Goal: Information Seeking & Learning: Stay updated

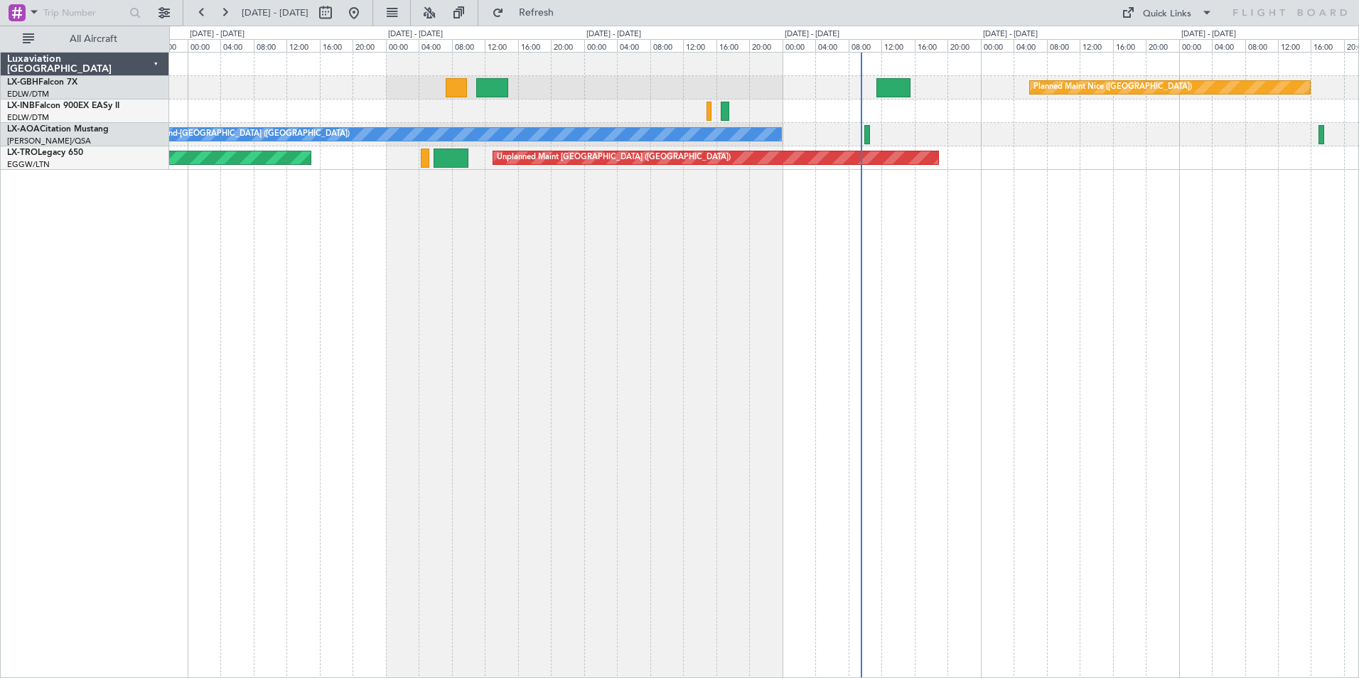
click at [549, 451] on div "Planned Maint Nice ([GEOGRAPHIC_DATA]) [GEOGRAPHIC_DATA] ([GEOGRAPHIC_DATA]) No…" at bounding box center [764, 365] width 1190 height 626
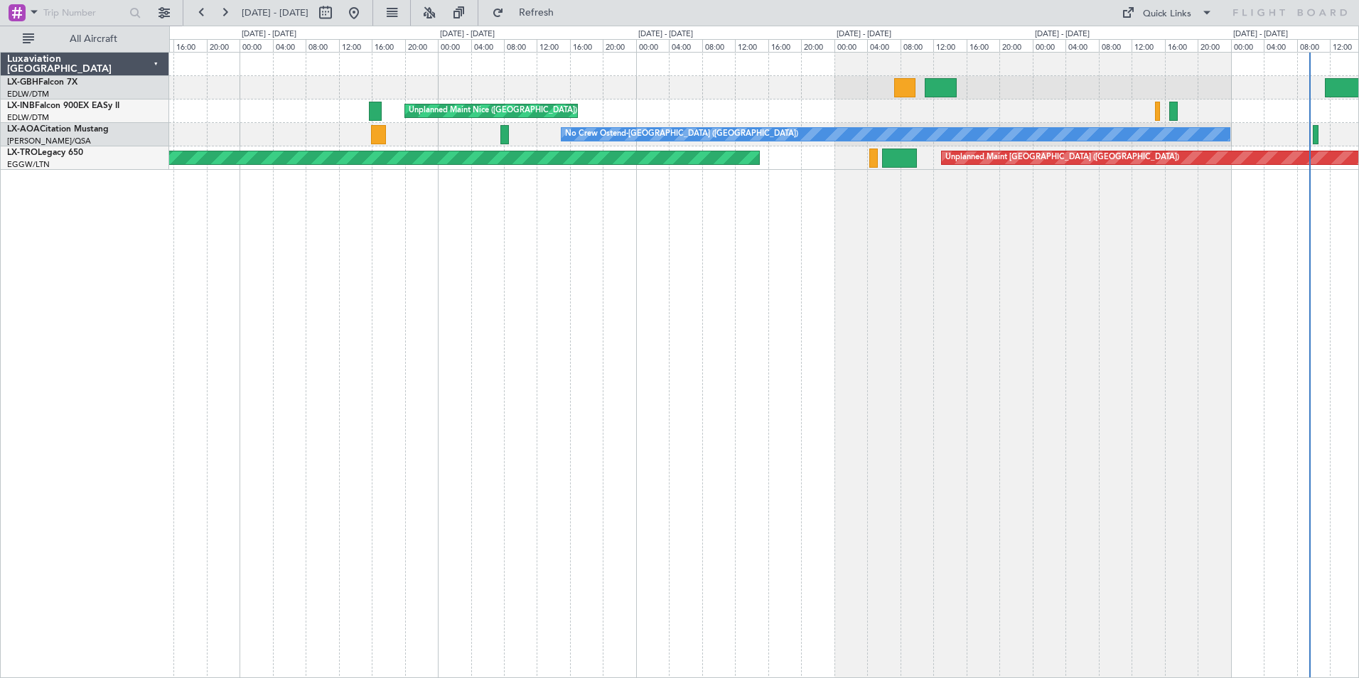
click at [794, 351] on div "Planned Maint Nice ([GEOGRAPHIC_DATA]) [GEOGRAPHIC_DATA] ([GEOGRAPHIC_DATA]) No…" at bounding box center [764, 365] width 1190 height 626
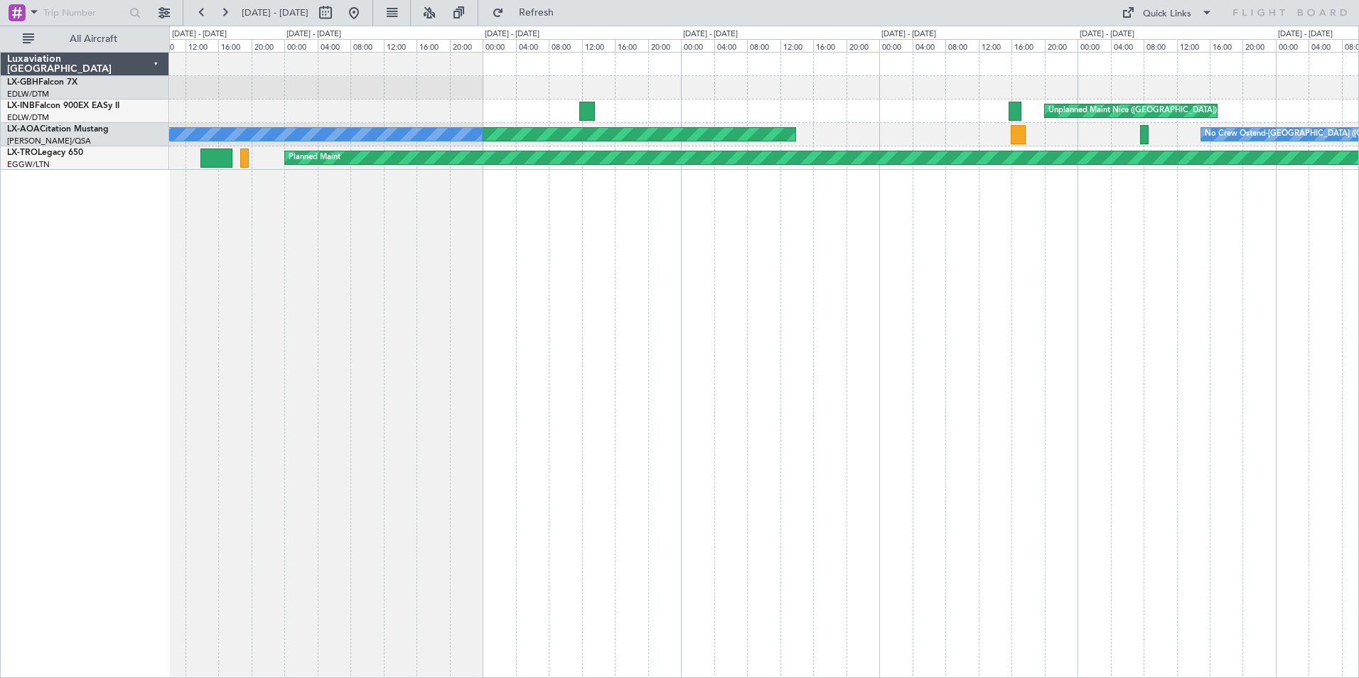
click at [952, 377] on div "Unplanned Maint Nice ([GEOGRAPHIC_DATA]) No Crew Ostend-[GEOGRAPHIC_DATA] (Oste…" at bounding box center [764, 365] width 1190 height 626
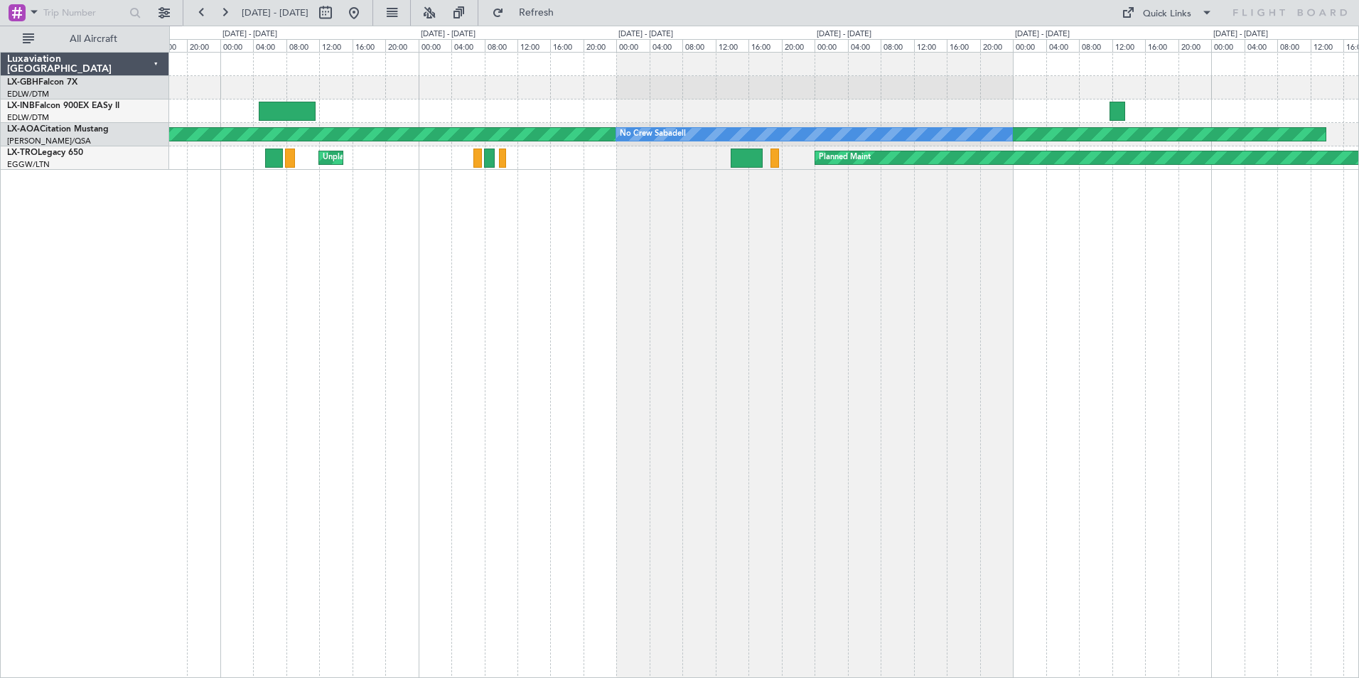
click at [1004, 402] on div "Unplanned Maint Nice ([GEOGRAPHIC_DATA]) AOG Maint Biarritz ([GEOGRAPHIC_DATA])…" at bounding box center [764, 365] width 1190 height 626
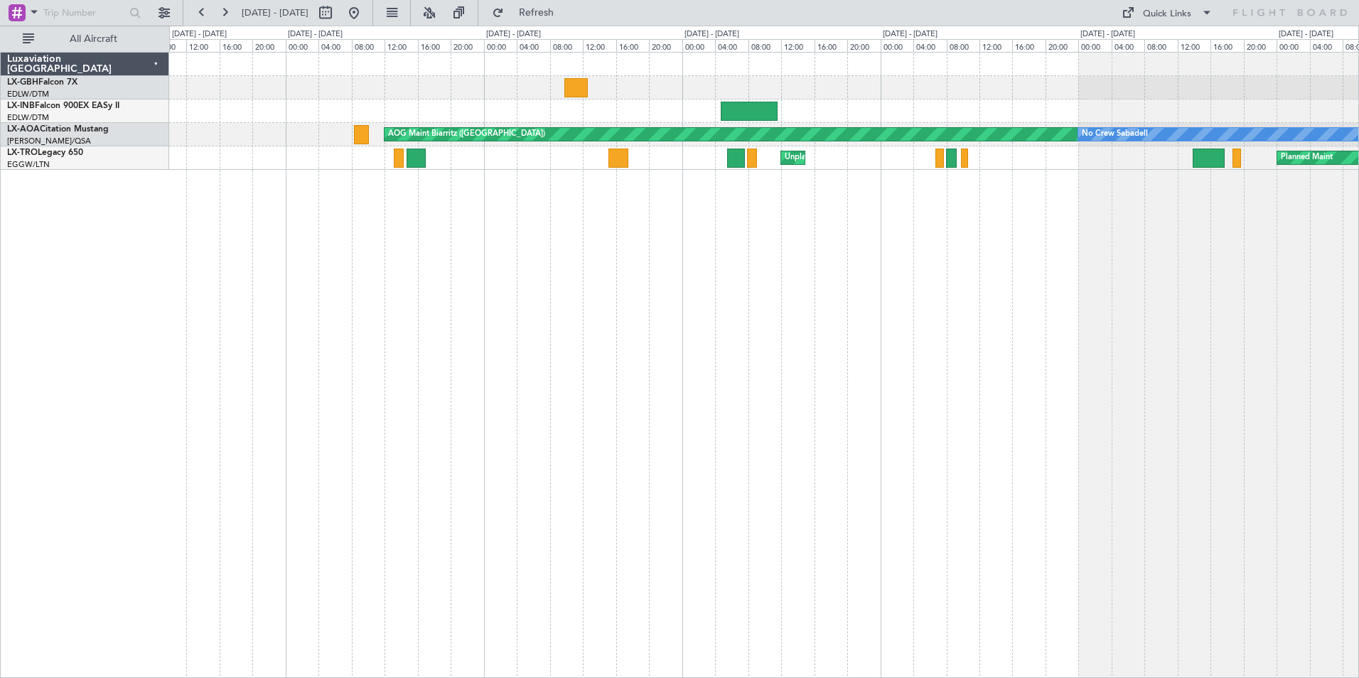
click at [955, 424] on div "AOG Maint Biarritz ([GEOGRAPHIC_DATA]) No Crew Sabadell Planned Maint Unplanned…" at bounding box center [764, 365] width 1190 height 626
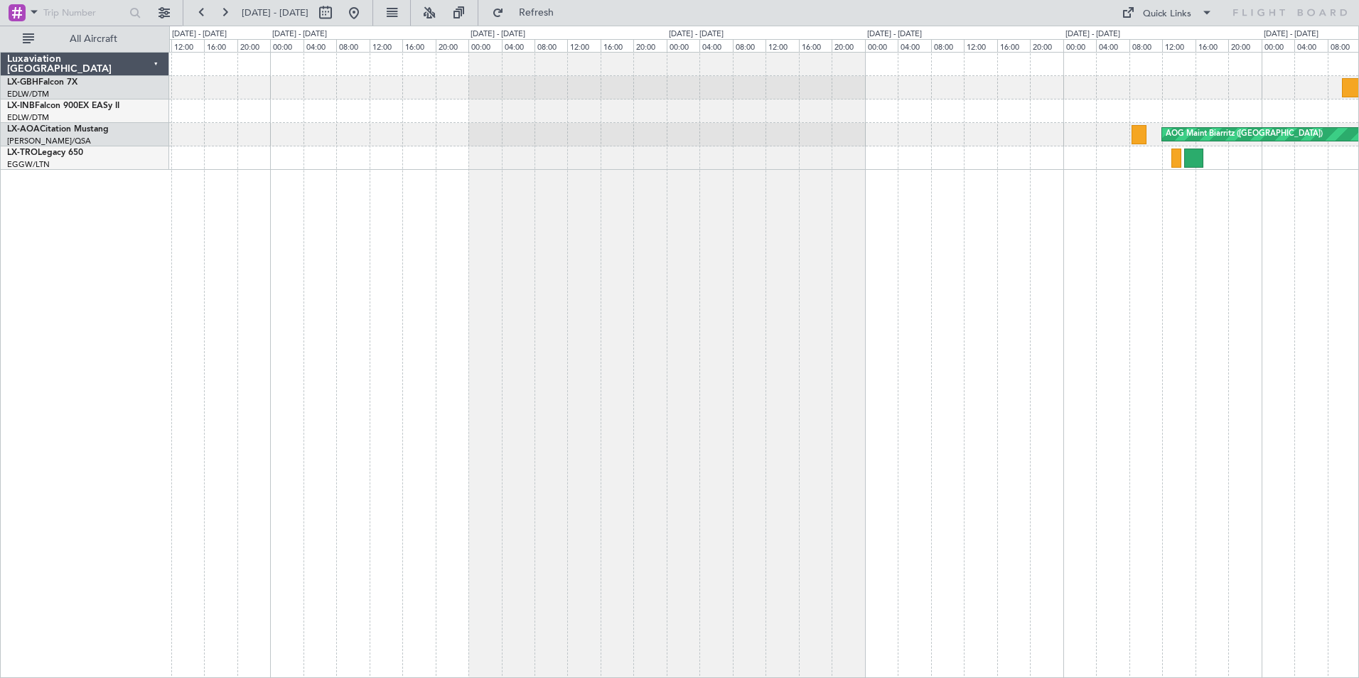
click at [978, 414] on div "AOG Maint Biarritz ([GEOGRAPHIC_DATA]) Unplanned Maint [GEOGRAPHIC_DATA] ([GEOG…" at bounding box center [764, 365] width 1190 height 626
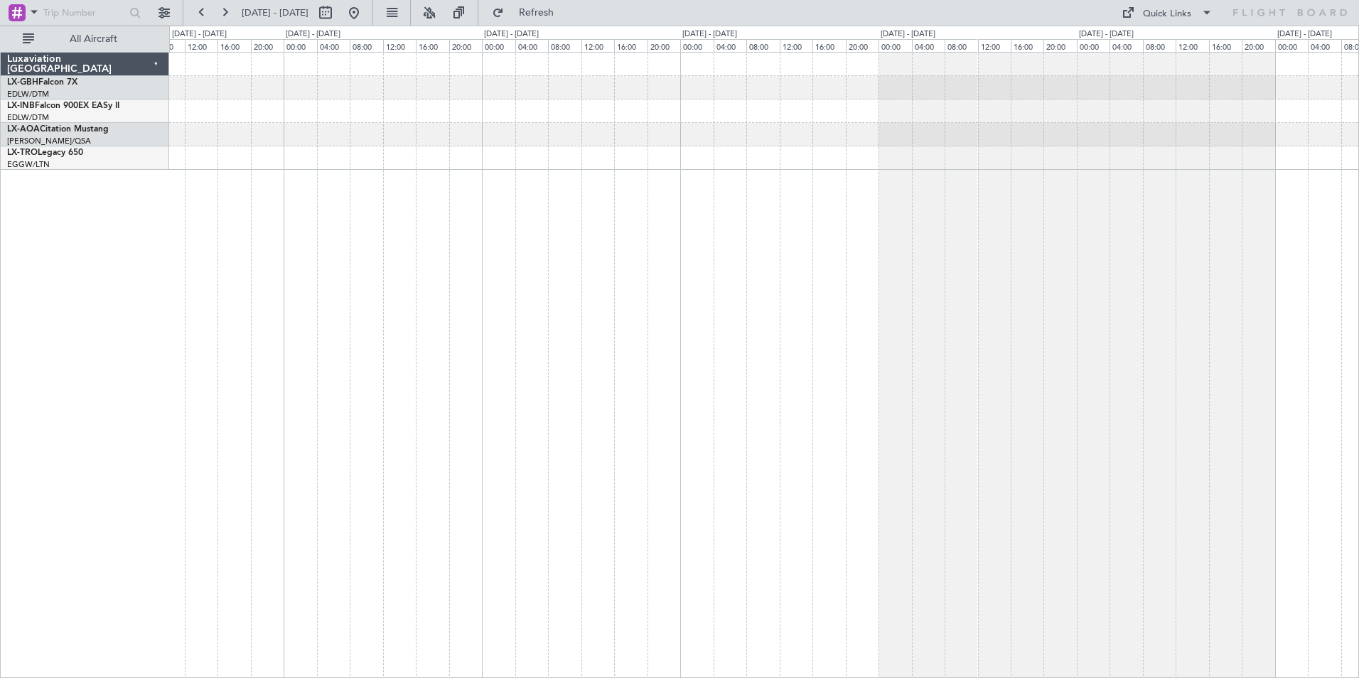
click at [464, 357] on div "AOG Maint Biarritz ([GEOGRAPHIC_DATA])" at bounding box center [764, 365] width 1190 height 626
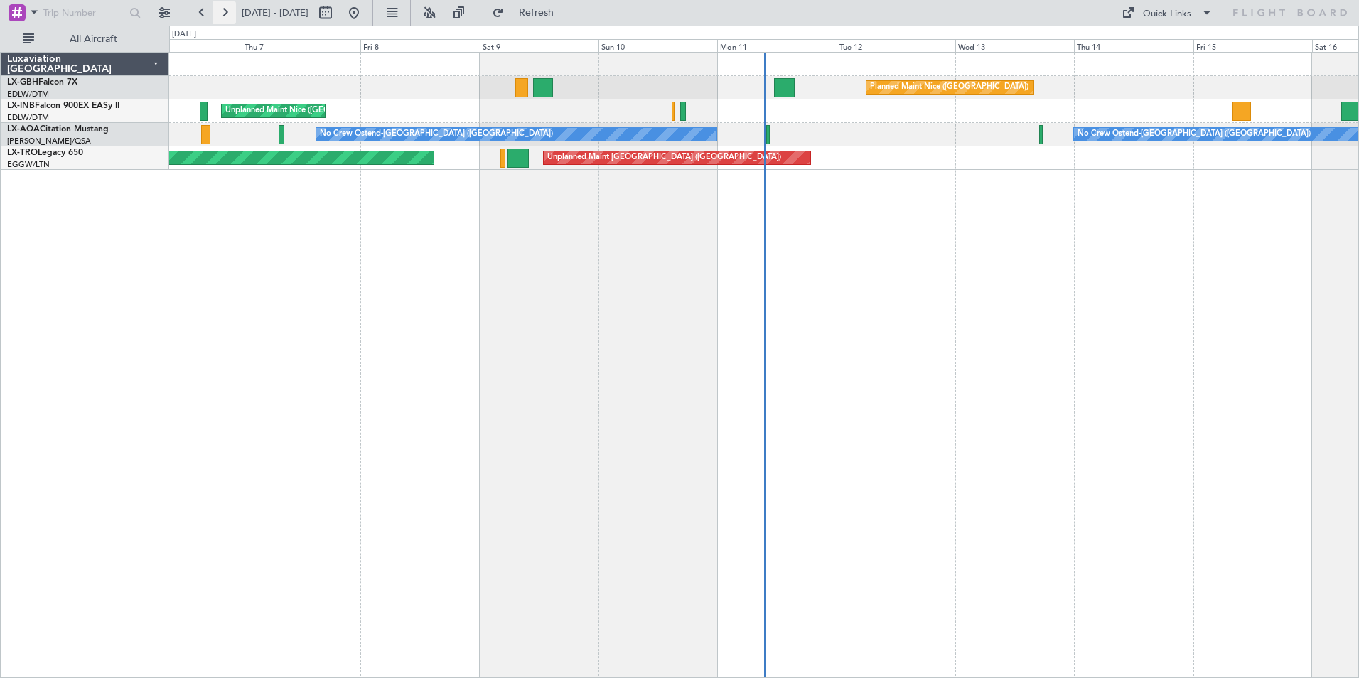
click at [224, 14] on button at bounding box center [224, 12] width 23 height 23
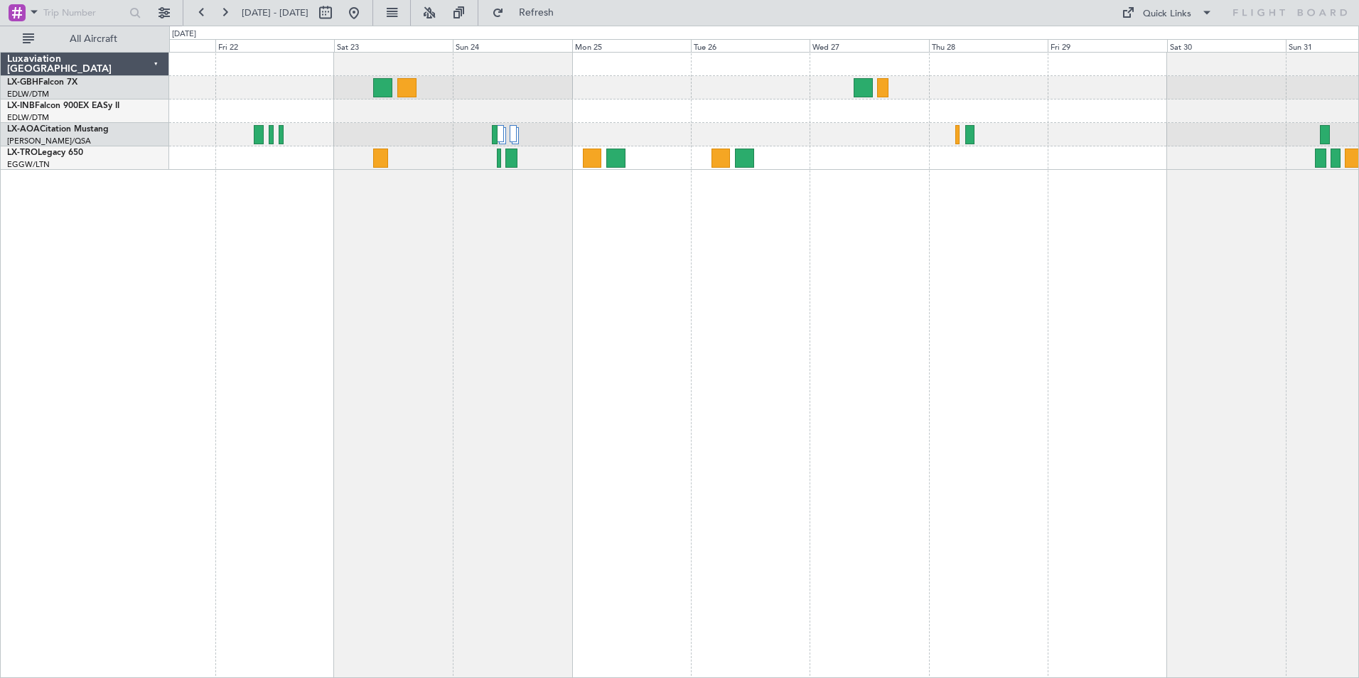
click at [316, 283] on div at bounding box center [764, 365] width 1190 height 626
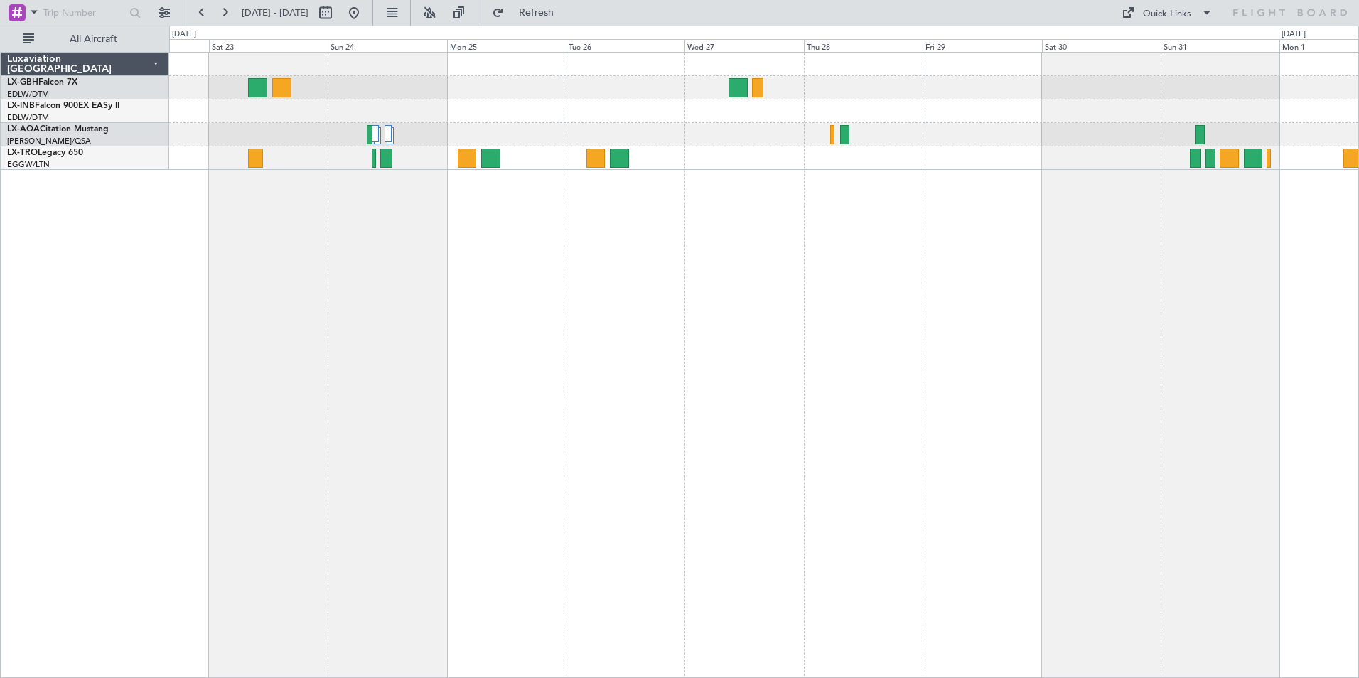
click at [640, 277] on div at bounding box center [764, 365] width 1190 height 626
click at [205, 9] on button at bounding box center [201, 12] width 23 height 23
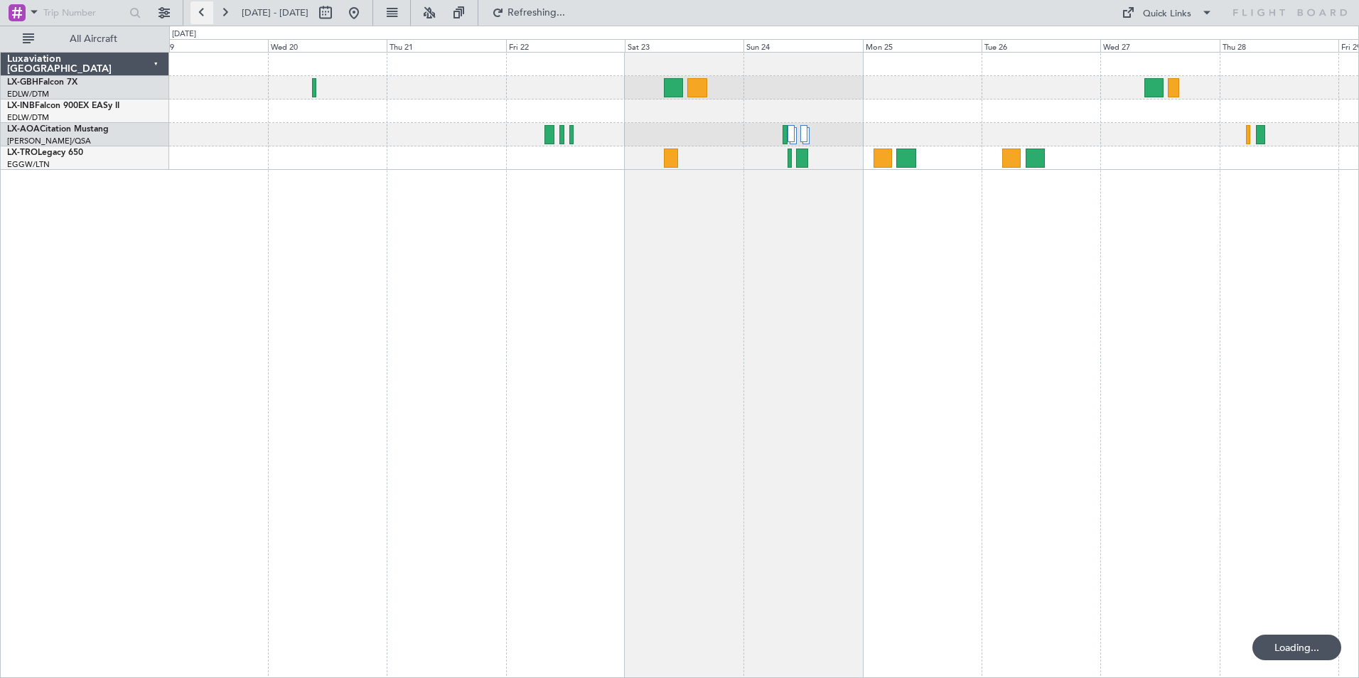
click at [205, 9] on button at bounding box center [201, 12] width 23 height 23
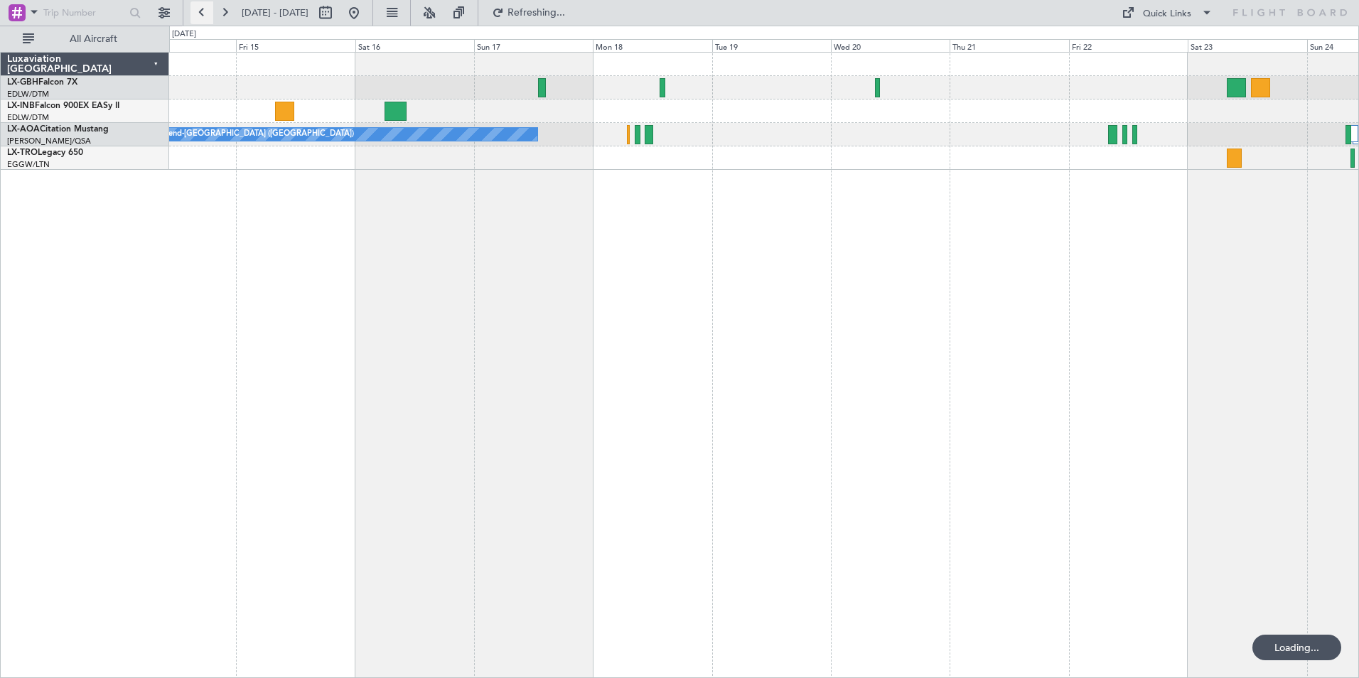
click at [205, 9] on button at bounding box center [201, 12] width 23 height 23
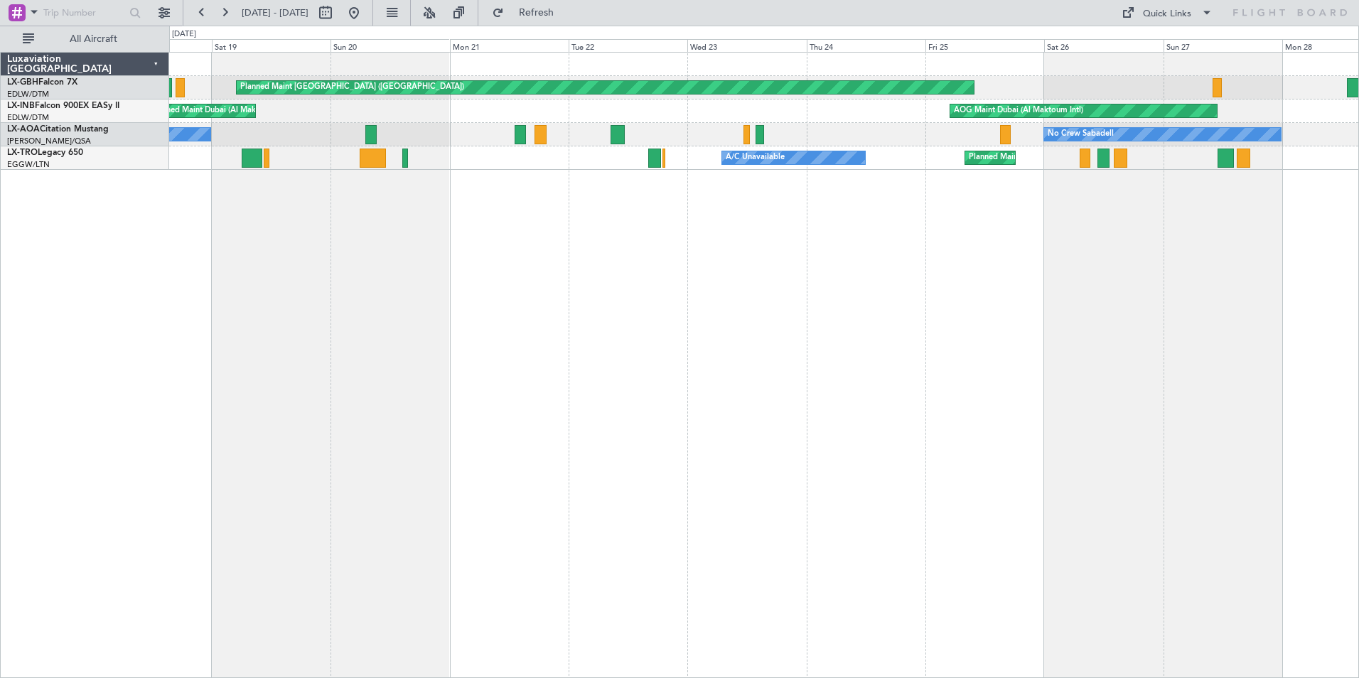
click at [557, 291] on div "Planned Maint [GEOGRAPHIC_DATA] ([GEOGRAPHIC_DATA]) Planned Maint [GEOGRAPHIC_D…" at bounding box center [764, 365] width 1190 height 626
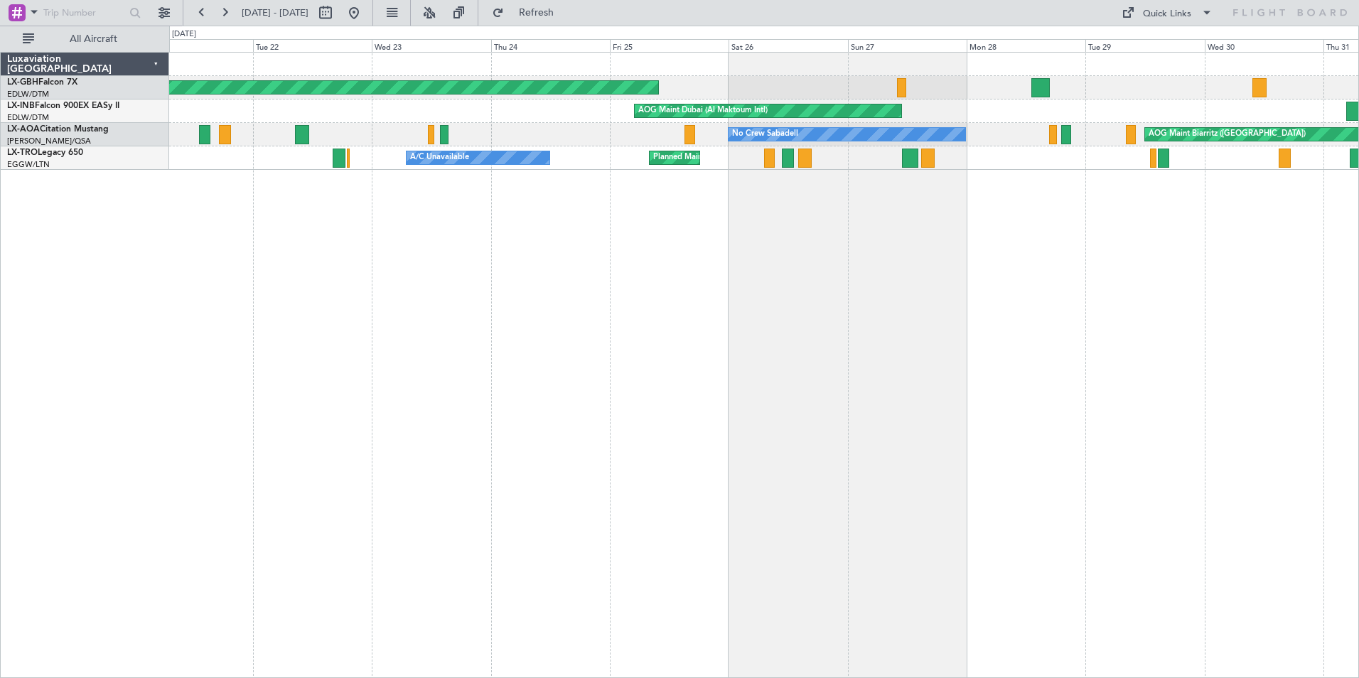
click at [480, 291] on div "Planned Maint [GEOGRAPHIC_DATA] ([GEOGRAPHIC_DATA]) AOG Maint [GEOGRAPHIC_DATA]…" at bounding box center [764, 365] width 1190 height 626
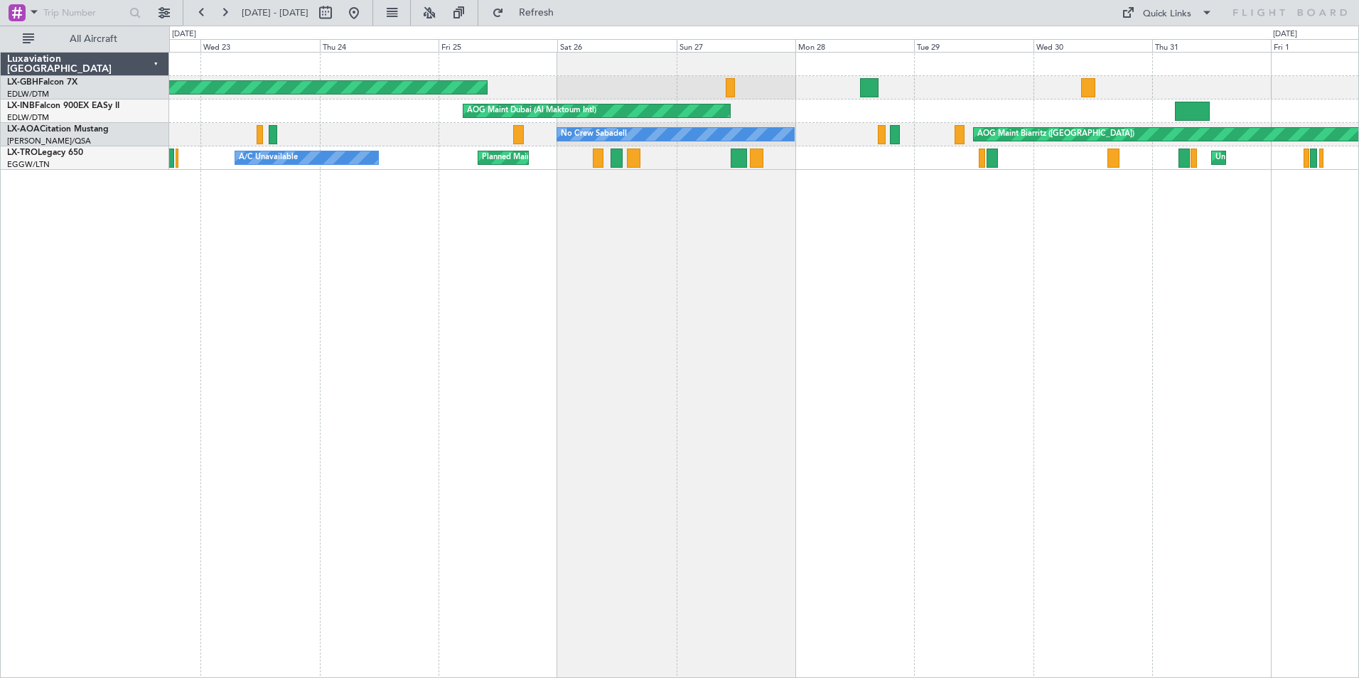
click at [713, 244] on div "Planned Maint [GEOGRAPHIC_DATA] ([GEOGRAPHIC_DATA]) AOG Maint [GEOGRAPHIC_DATA]…" at bounding box center [764, 365] width 1190 height 626
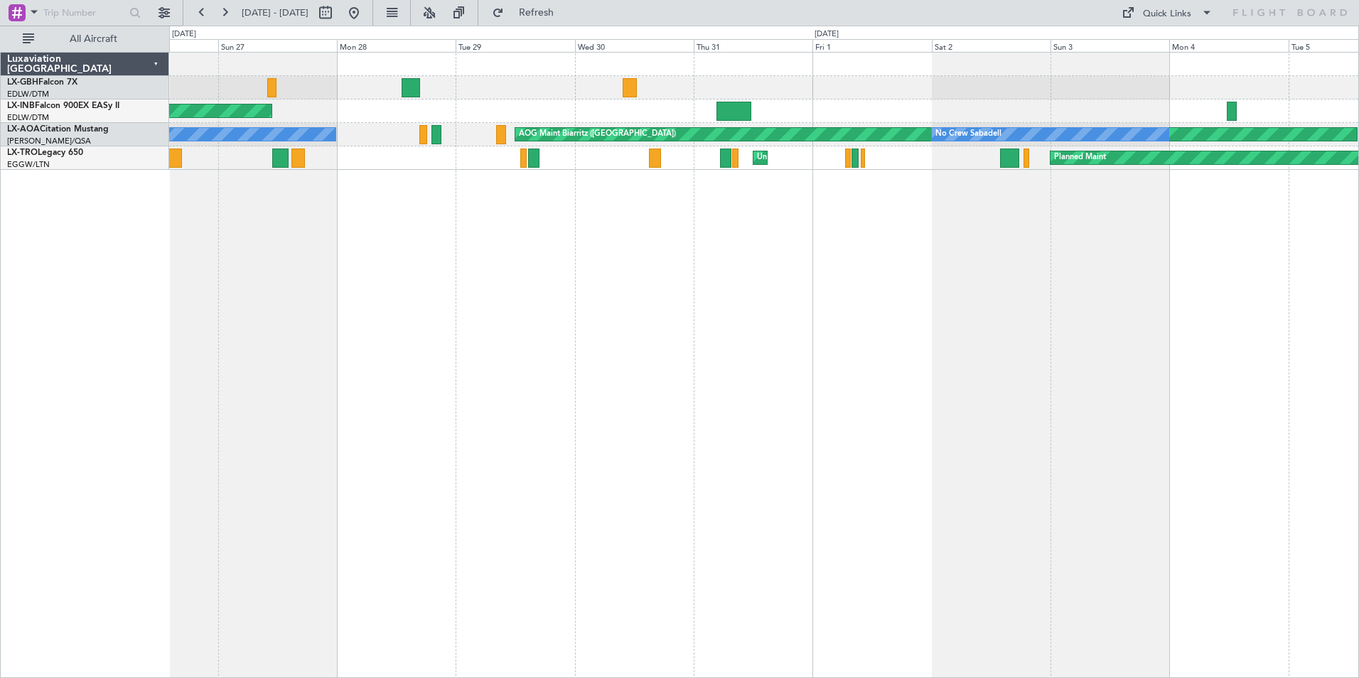
click at [346, 320] on div "Planned Maint [GEOGRAPHIC_DATA] ([GEOGRAPHIC_DATA]) AOG Maint [GEOGRAPHIC_DATA]…" at bounding box center [764, 365] width 1190 height 626
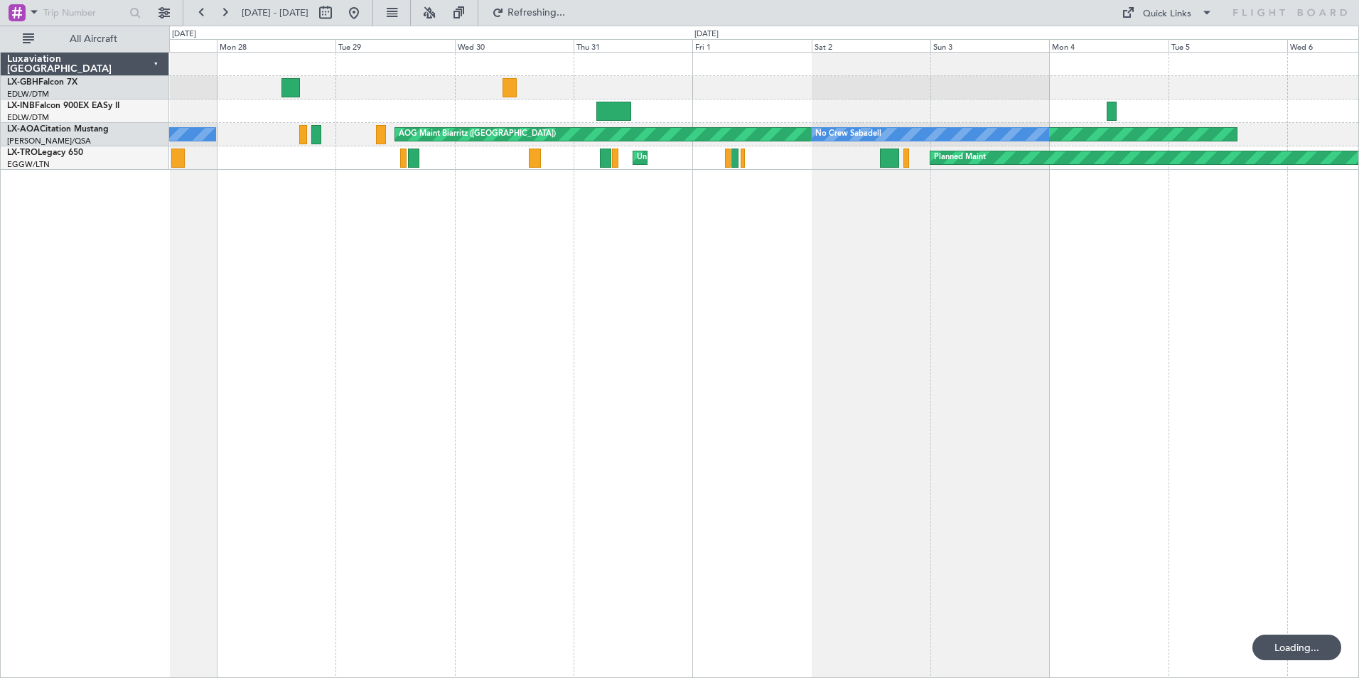
click at [352, 212] on div "Planned Maint [GEOGRAPHIC_DATA] ([GEOGRAPHIC_DATA]) AOG Maint [GEOGRAPHIC_DATA]…" at bounding box center [764, 365] width 1190 height 626
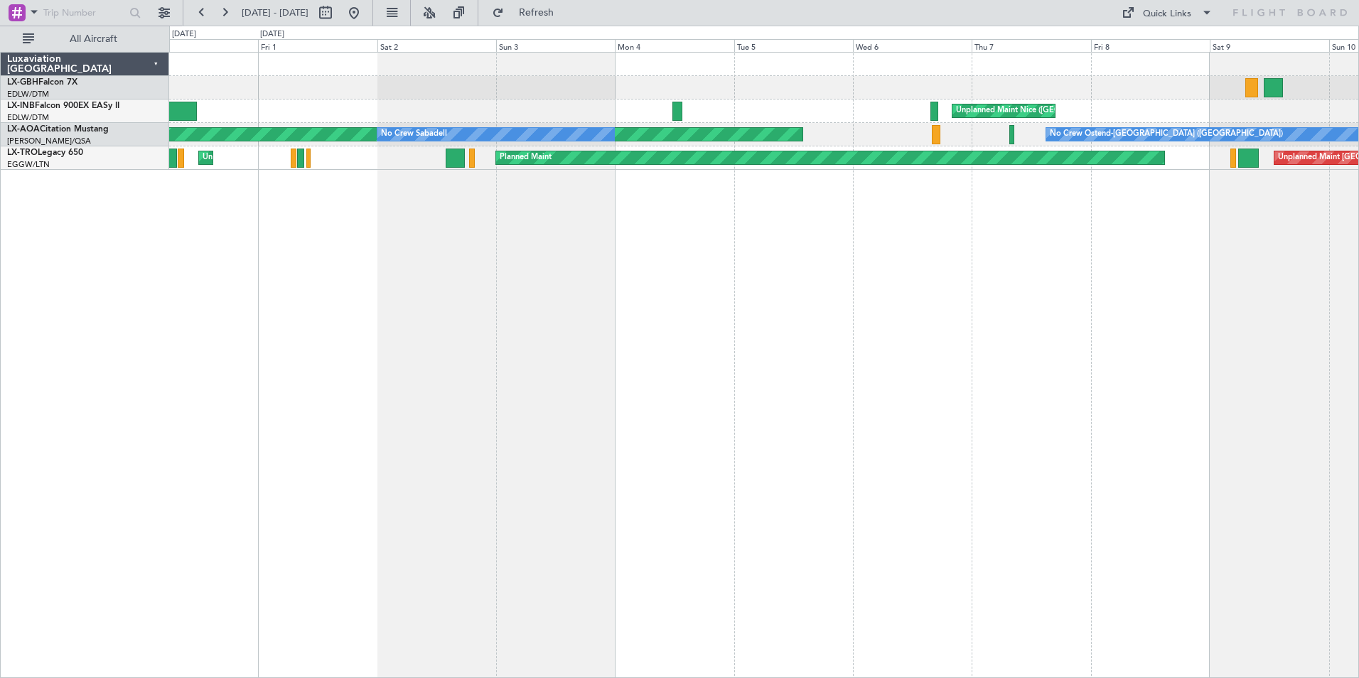
click at [425, 220] on div "Planned Maint Nice ([GEOGRAPHIC_DATA]) [GEOGRAPHIC_DATA] ([GEOGRAPHIC_DATA]) AO…" at bounding box center [764, 365] width 1190 height 626
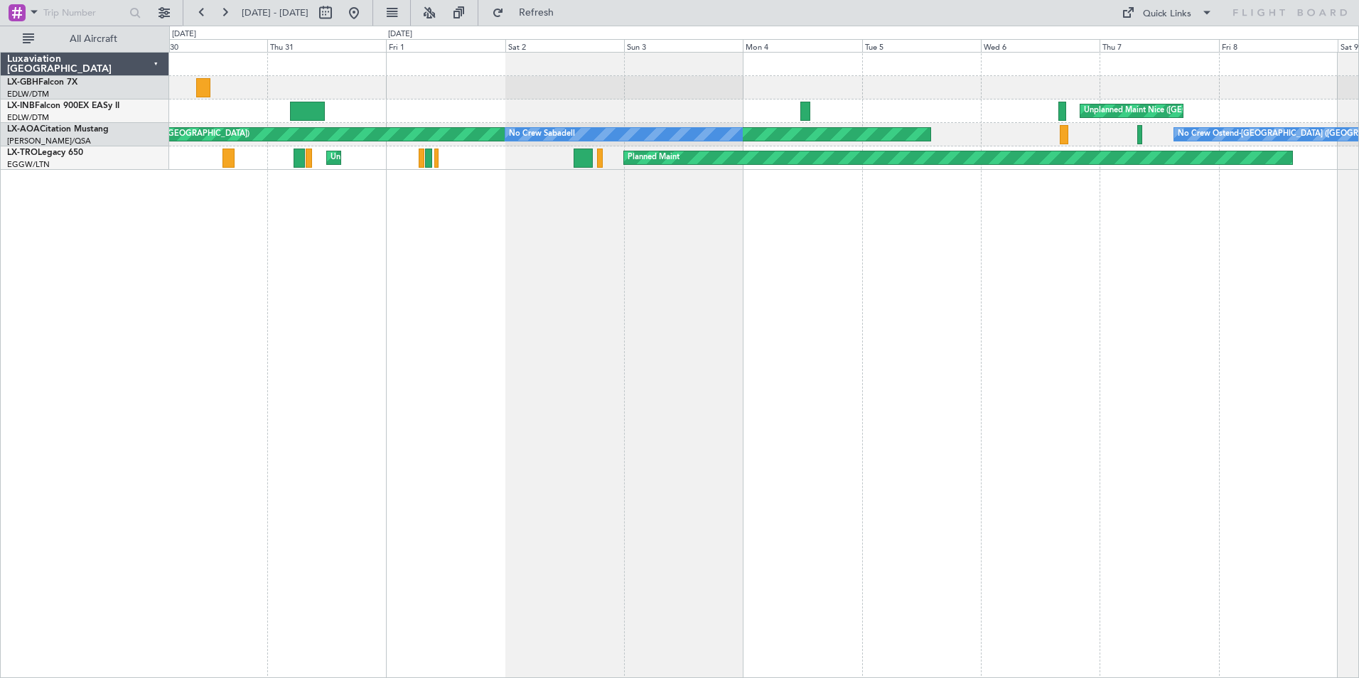
click at [612, 323] on div "Unplanned Maint Nice (Côte d'Azur Airport) AOG Maint Biarritz (Pays Basque) No …" at bounding box center [764, 365] width 1190 height 626
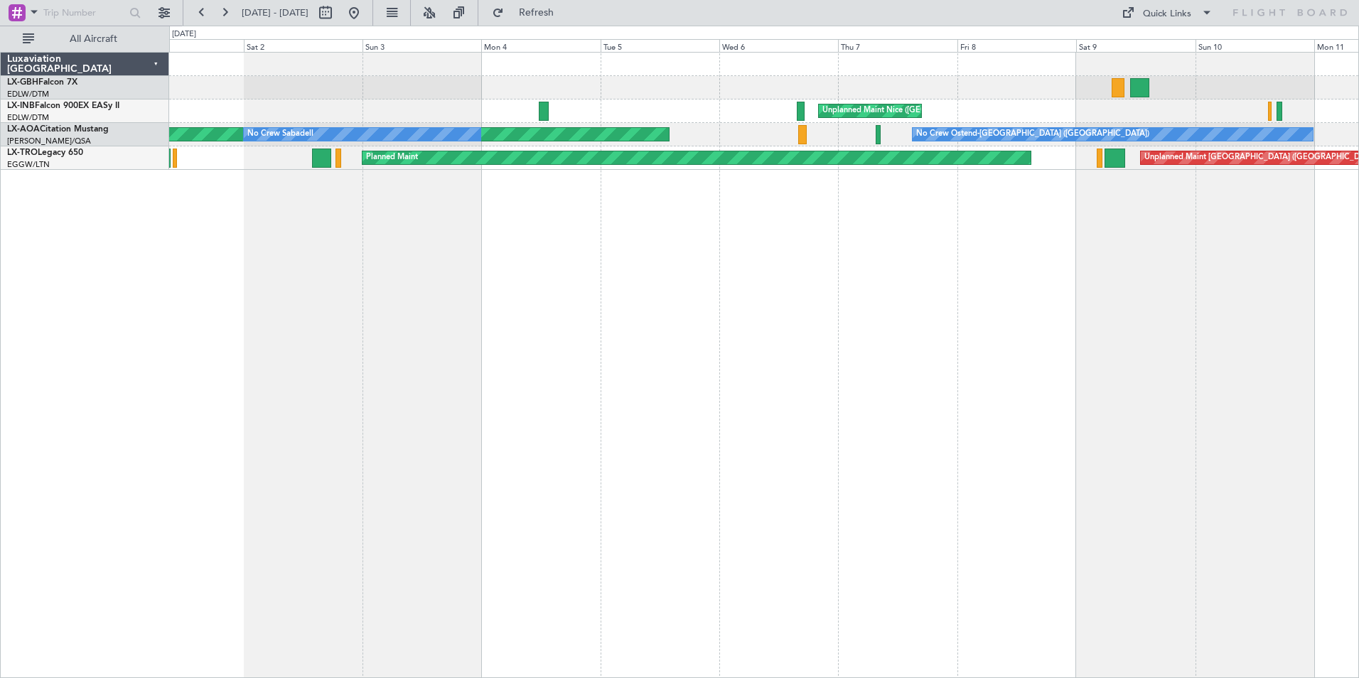
click at [417, 310] on div "Planned Maint Nice (Côte d'Azur Airport) Unplanned Maint Nice (Côte d'Azur Airp…" at bounding box center [764, 365] width 1190 height 626
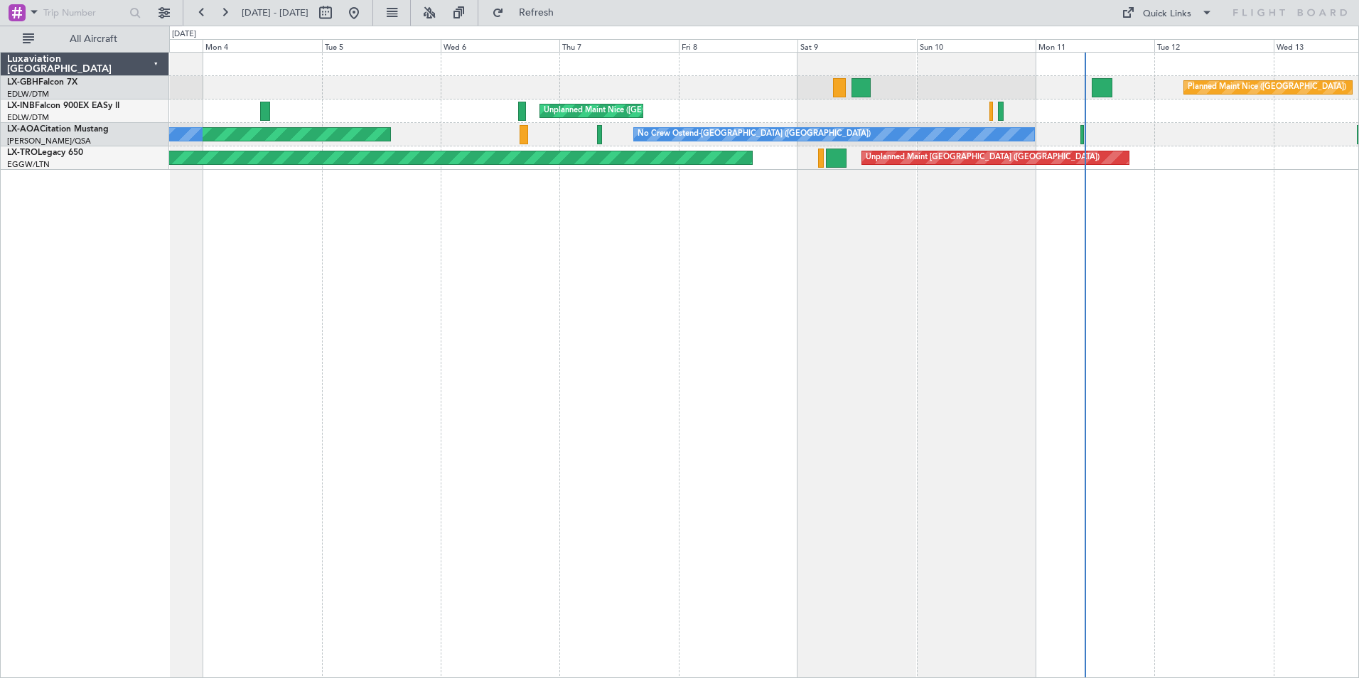
click at [605, 306] on div "Planned Maint Nice (Côte d'Azur Airport) Unplanned Maint Nice (Côte d'Azur Airp…" at bounding box center [764, 365] width 1190 height 626
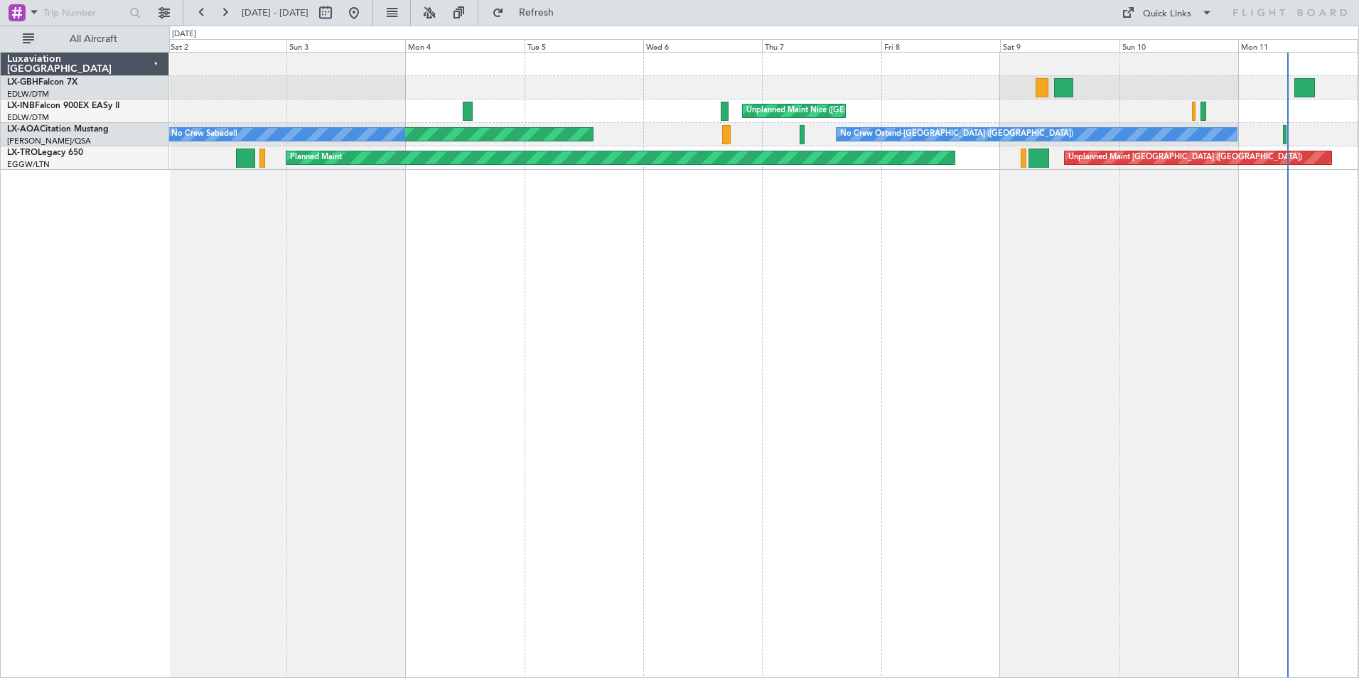
click at [830, 345] on div "Planned Maint Nice (Côte d'Azur Airport) Unplanned Maint Nice (Côte d'Azur Airp…" at bounding box center [764, 365] width 1190 height 626
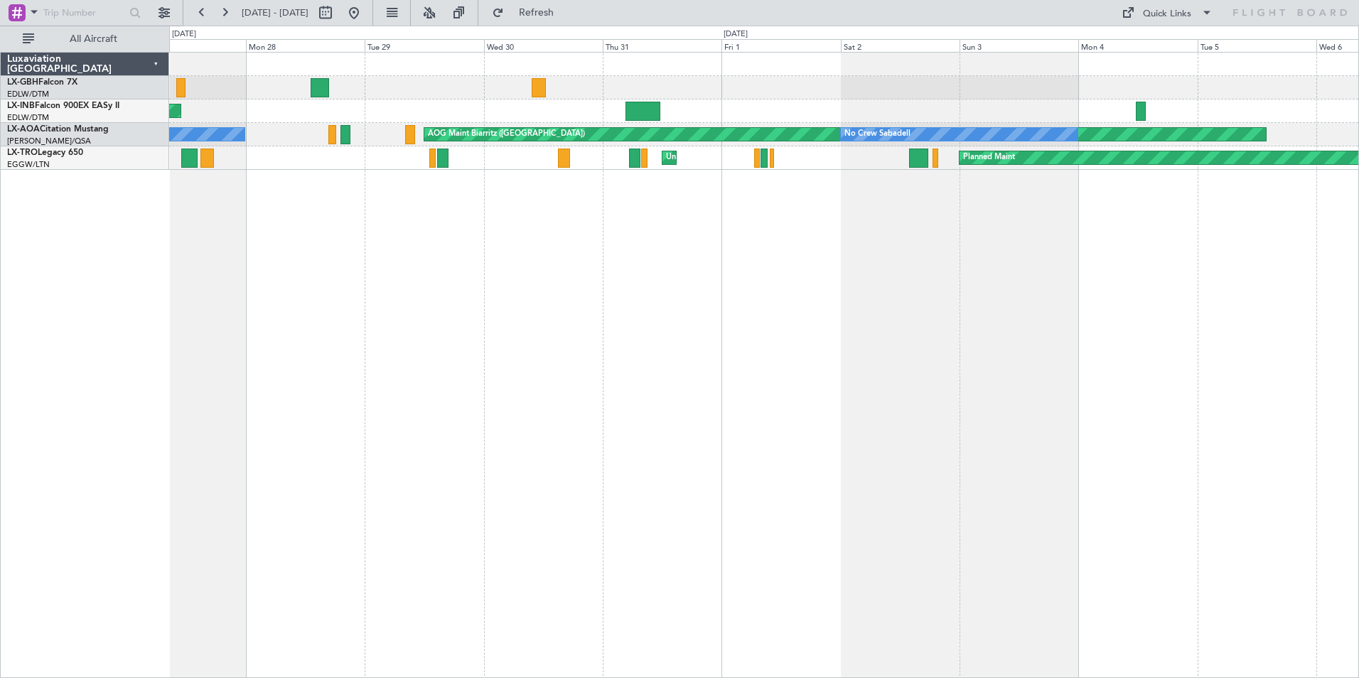
click at [957, 398] on div "Planned Maint Paris (Le Bourget) AOG Maint Dubai (Al Maktoum Intl) Unplanned Ma…" at bounding box center [764, 365] width 1190 height 626
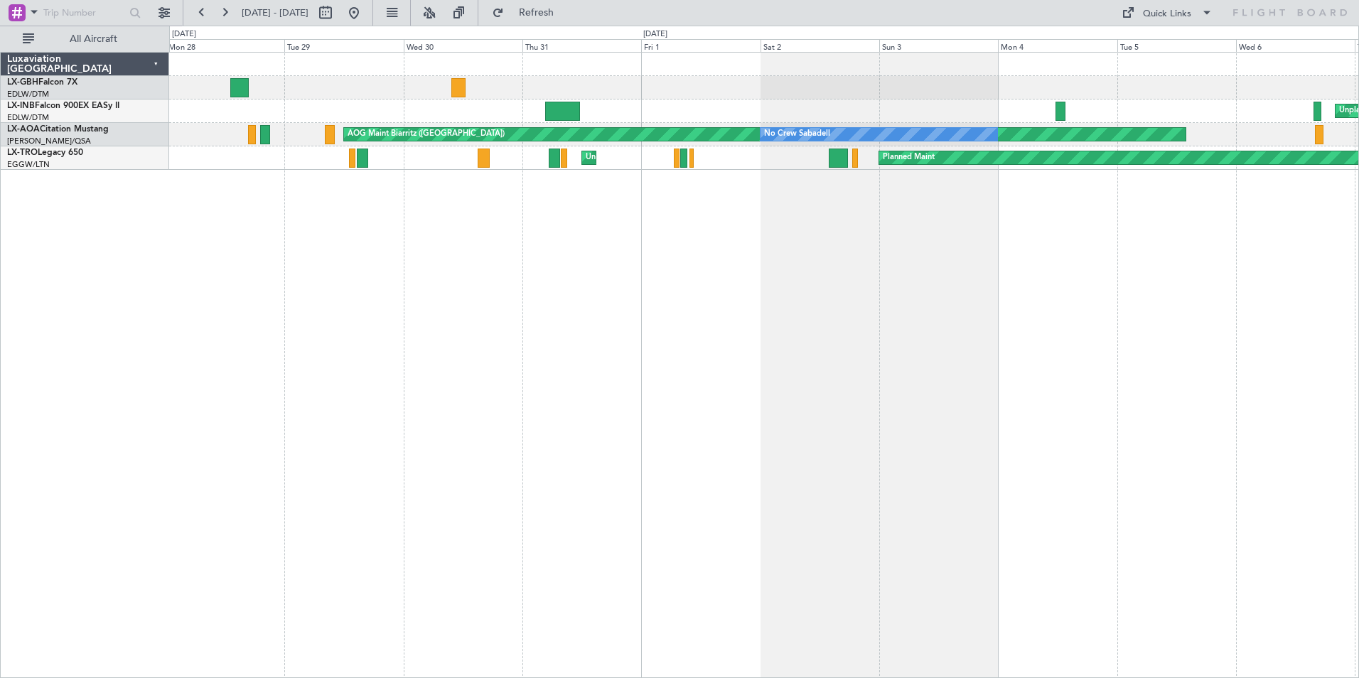
click at [225, 296] on div "Unplanned Maint Nice (Côte d'Azur Airport) AOG Maint Dubai (Al Maktoum Intl) AO…" at bounding box center [764, 365] width 1190 height 626
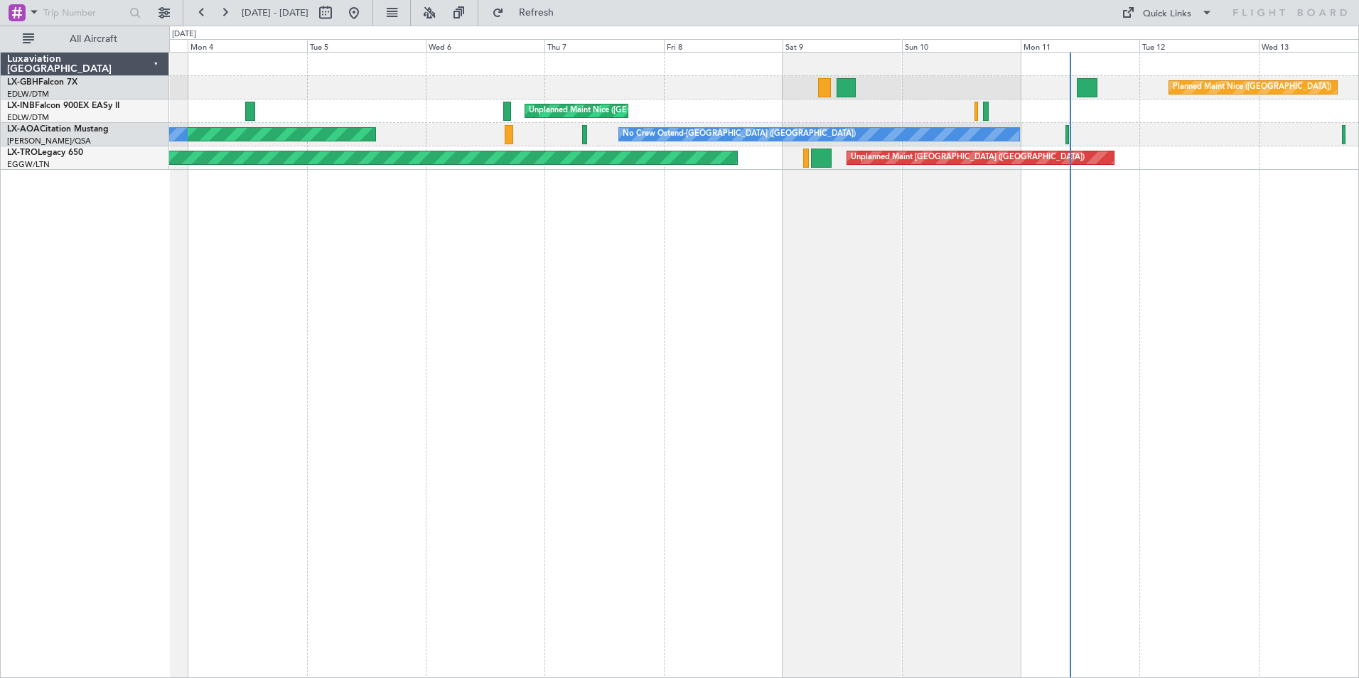
click at [481, 308] on div "Planned Maint Nice (Côte d'Azur Airport) Unplanned Maint Nice (Côte d'Azur Airp…" at bounding box center [764, 365] width 1190 height 626
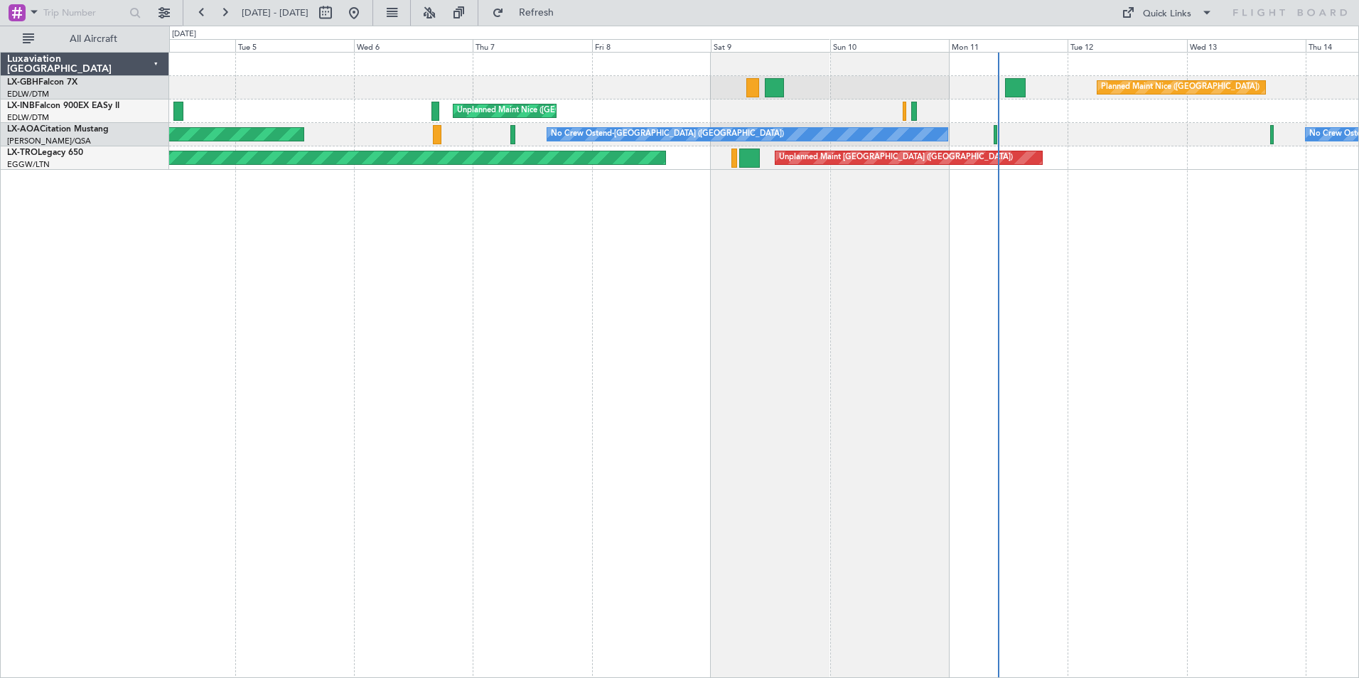
click at [596, 292] on div "Planned Maint Nice (Côte d'Azur Airport) Unplanned Maint Nice (Côte d'Azur Airp…" at bounding box center [764, 365] width 1190 height 626
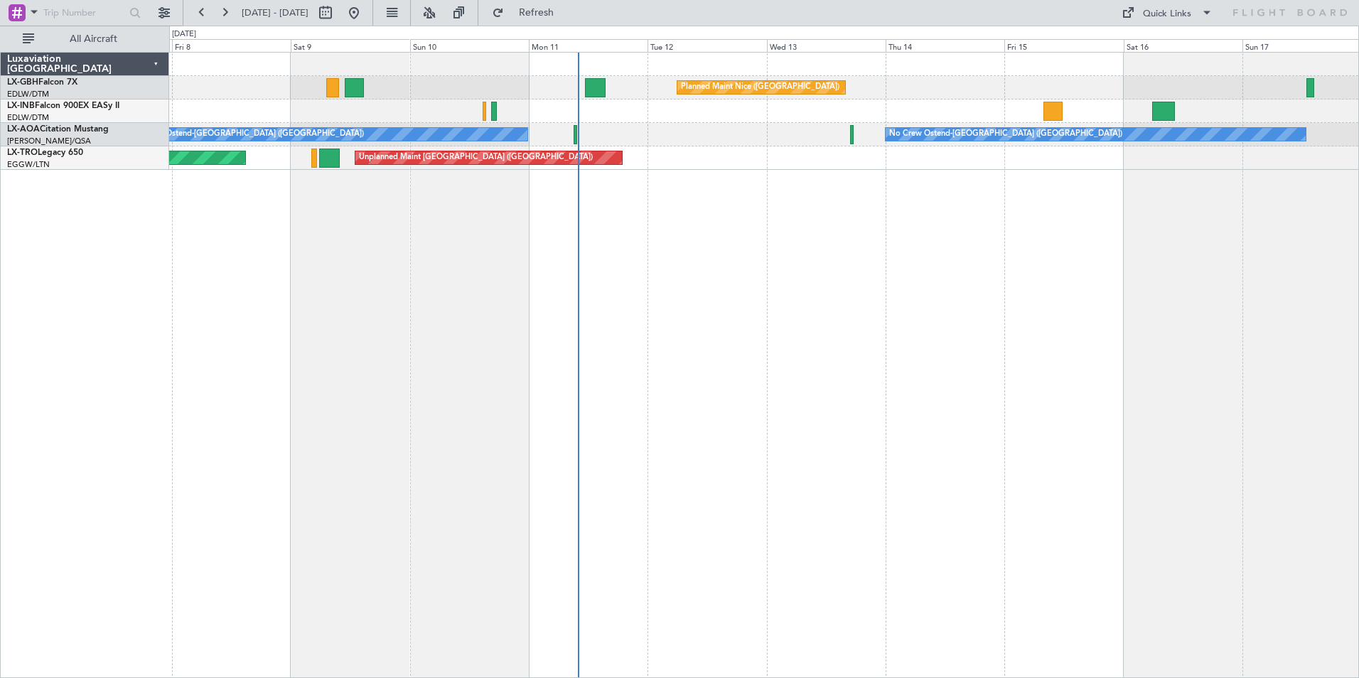
click at [695, 298] on div "Planned Maint Nice (Côte d'Azur Airport) Unplanned Maint Nice (Côte d'Azur Airp…" at bounding box center [764, 365] width 1190 height 626
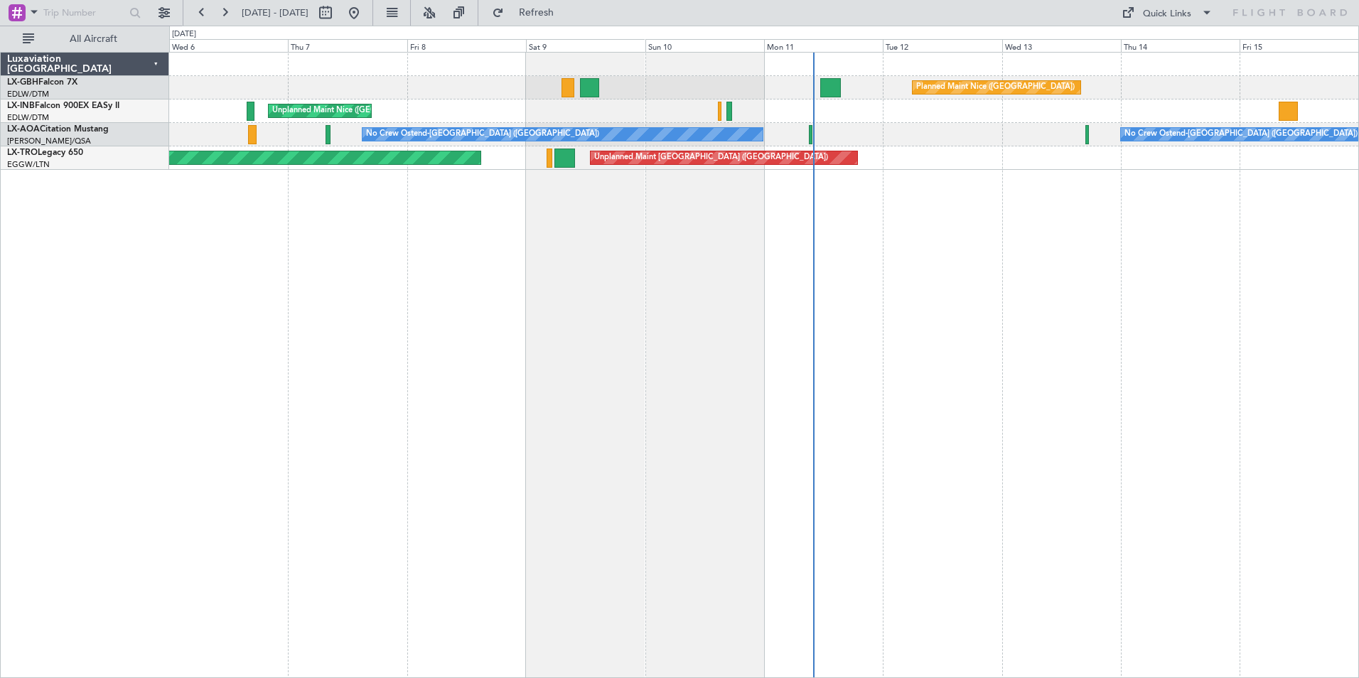
click at [782, 386] on div "Planned Maint Nice (Côte d'Azur Airport) Unplanned Maint Nice (Côte d'Azur Airp…" at bounding box center [764, 365] width 1190 height 626
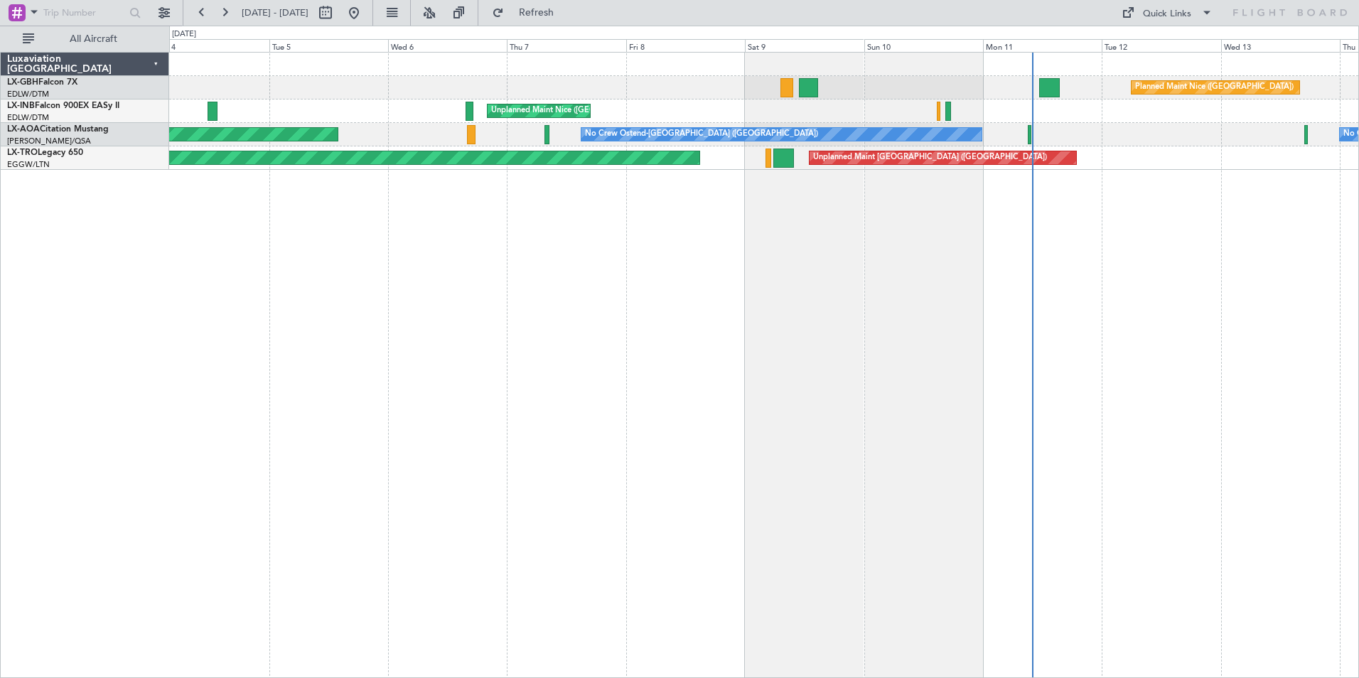
click at [689, 354] on div "Planned Maint Nice (Côte d'Azur Airport) Unplanned Maint Nice (Côte d'Azur Airp…" at bounding box center [764, 365] width 1190 height 626
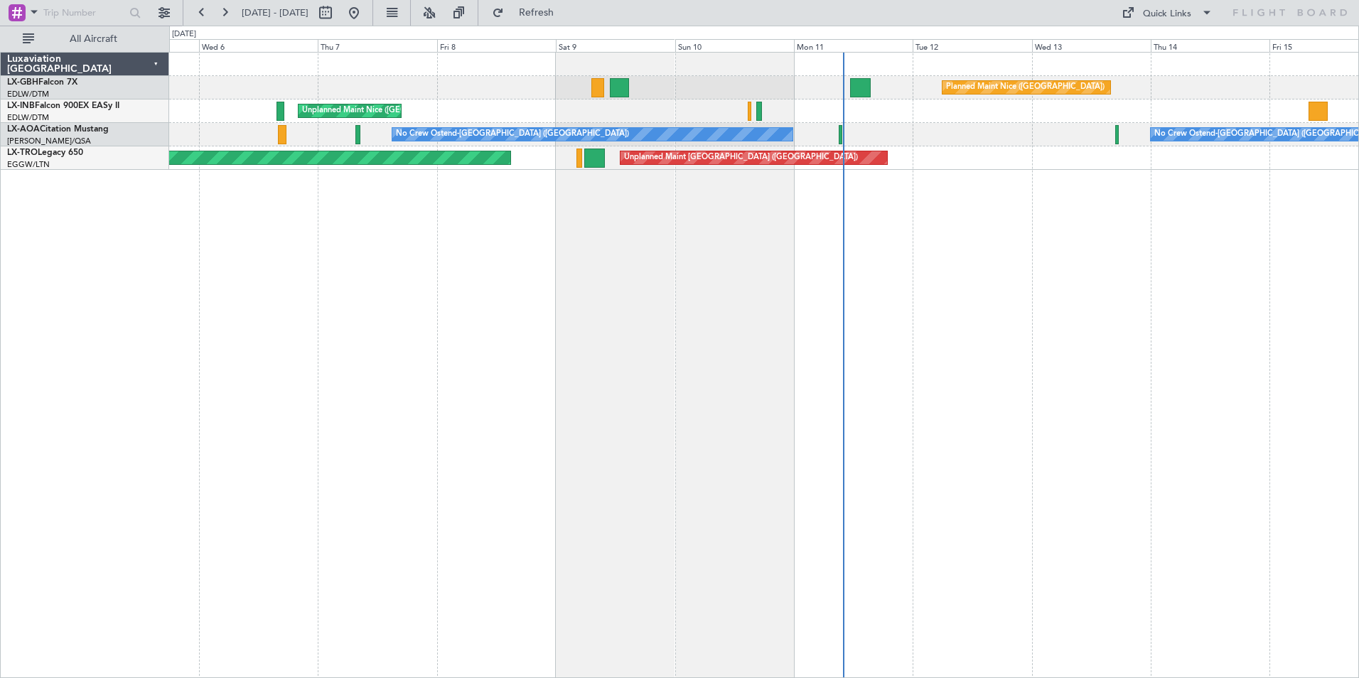
click at [196, 280] on div "Planned Maint Nice (Côte d'Azur Airport) Unplanned Maint Nice (Côte d'Azur Airp…" at bounding box center [764, 365] width 1190 height 626
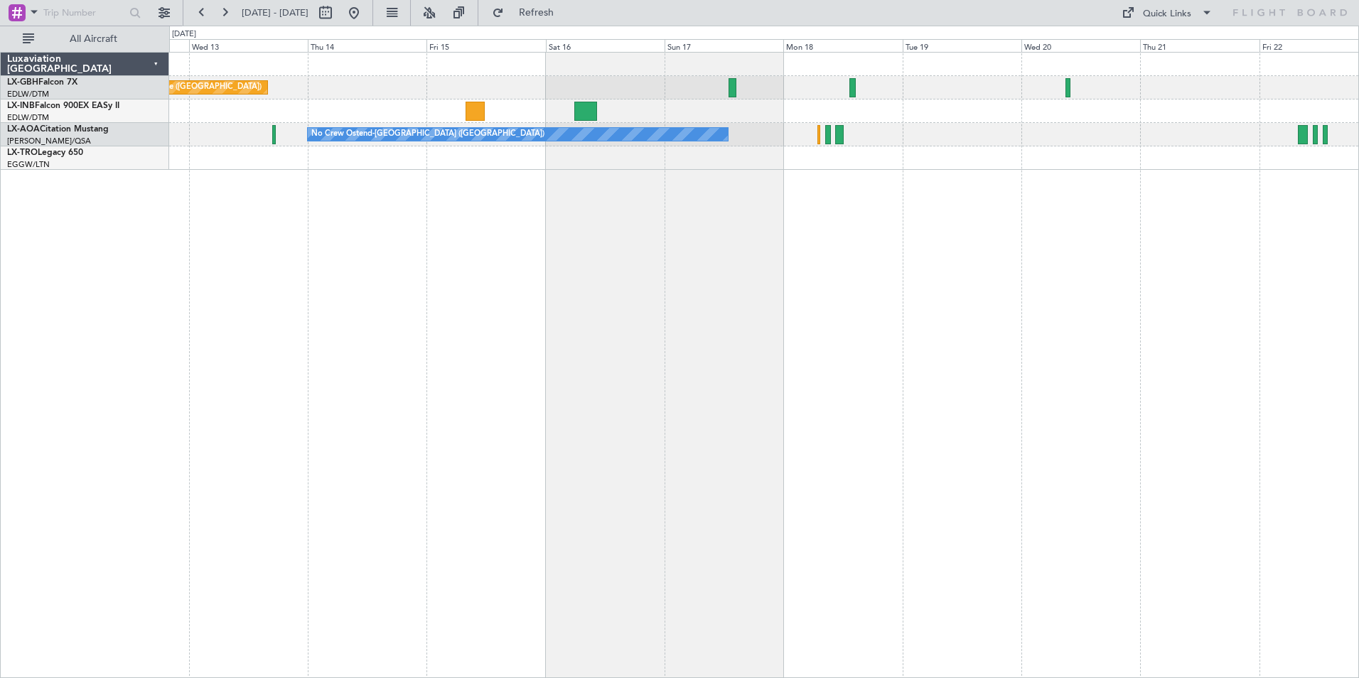
click at [253, 278] on div "Planned Maint Nice (Côte d'Azur Airport) No Crew Ostend-brugge (Ostend) No Crew…" at bounding box center [764, 365] width 1190 height 626
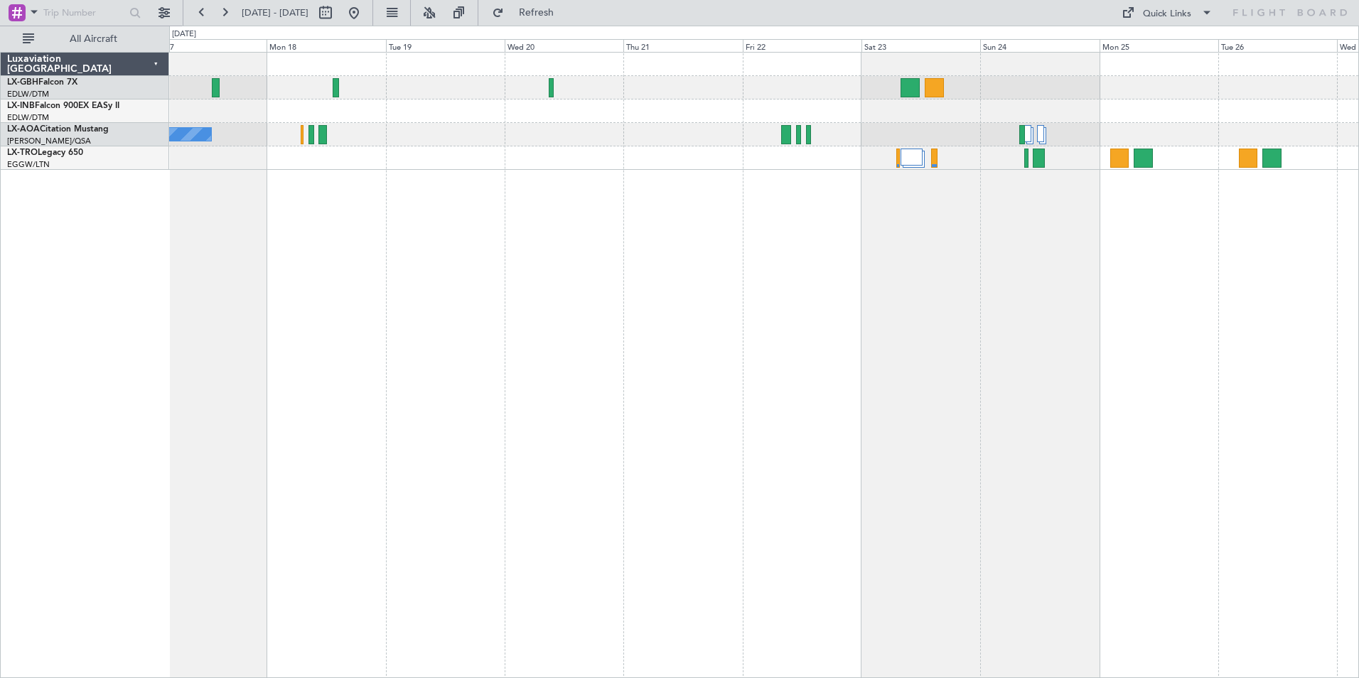
click at [593, 335] on div "No Crew Ostend-[GEOGRAPHIC_DATA] ([GEOGRAPHIC_DATA])" at bounding box center [764, 365] width 1190 height 626
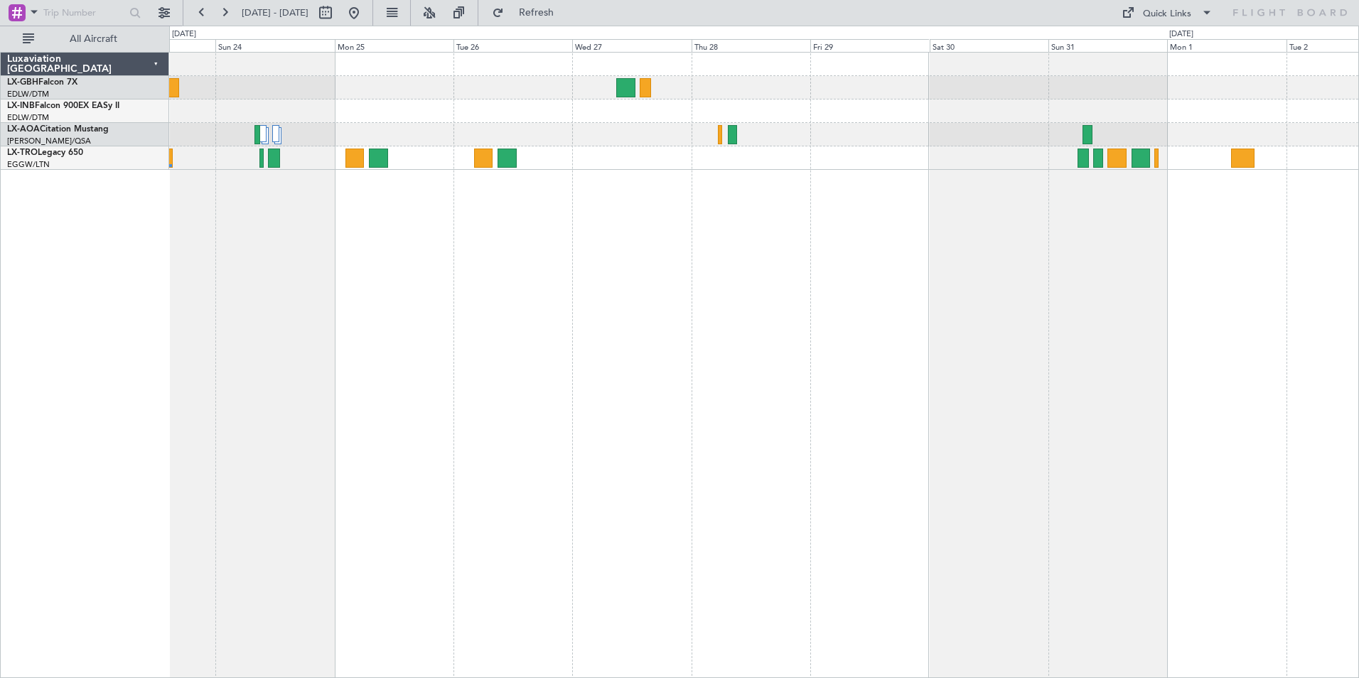
click at [273, 334] on div at bounding box center [764, 365] width 1190 height 626
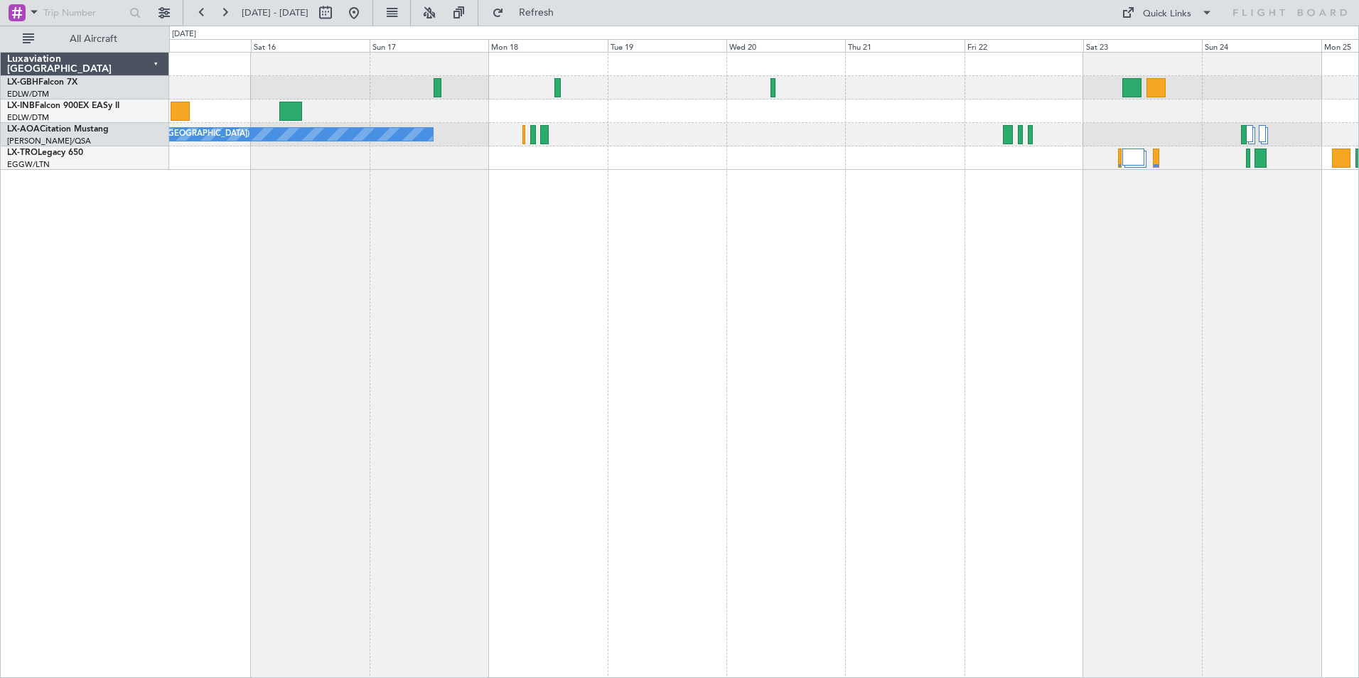
click at [1115, 418] on div "Planned Maint Nice (Côte d'Azur Airport) No Crew Ostend-brugge (Ostend)" at bounding box center [764, 365] width 1190 height 626
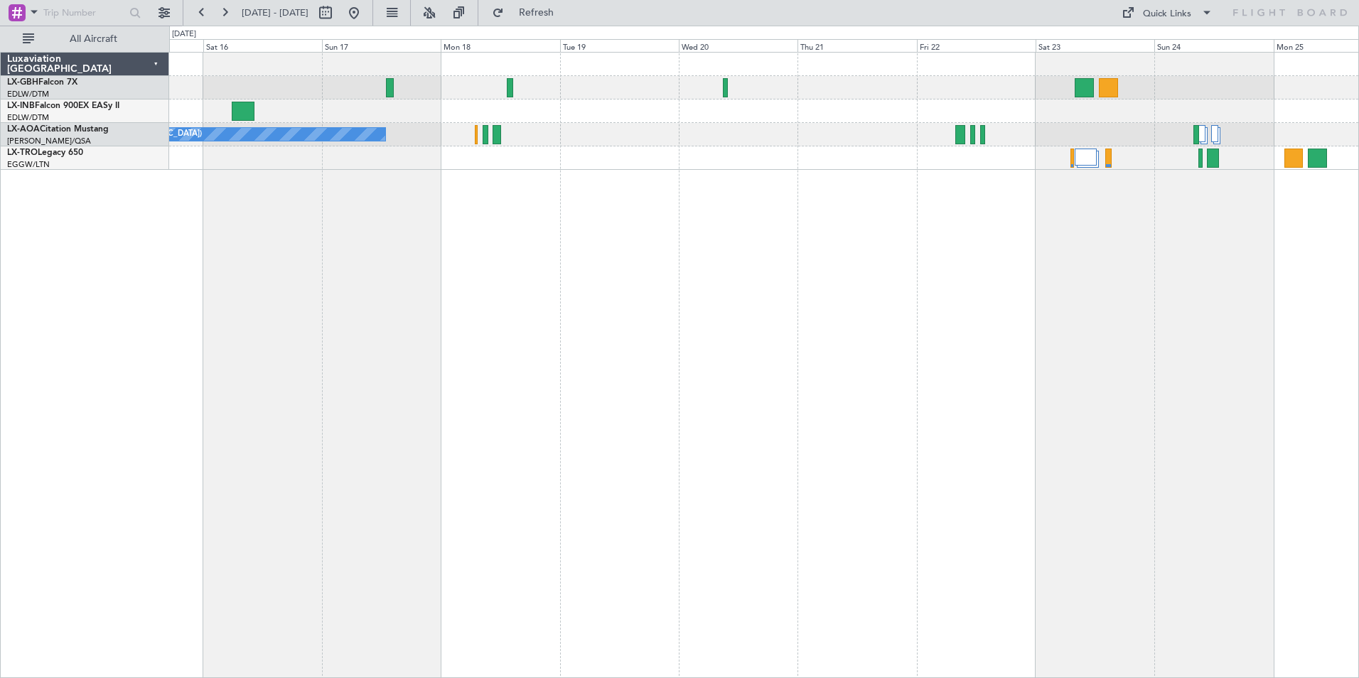
click at [1107, 418] on div "Planned Maint Nice (Côte d'Azur Airport) No Crew Ostend-brugge (Ostend)" at bounding box center [764, 365] width 1190 height 626
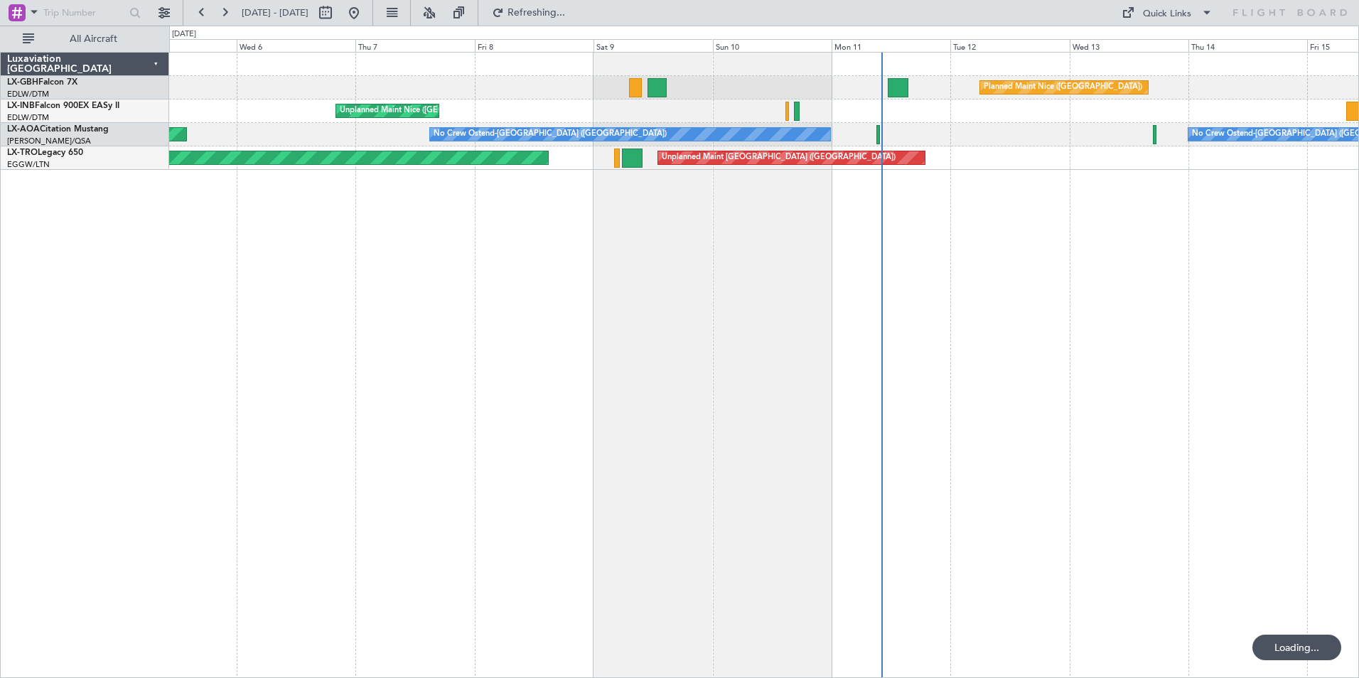
click at [726, 409] on div "Planned Maint Nice (Côte d'Azur Airport) Unplanned Maint Nice (Côte d'Azur Airp…" at bounding box center [764, 365] width 1190 height 626
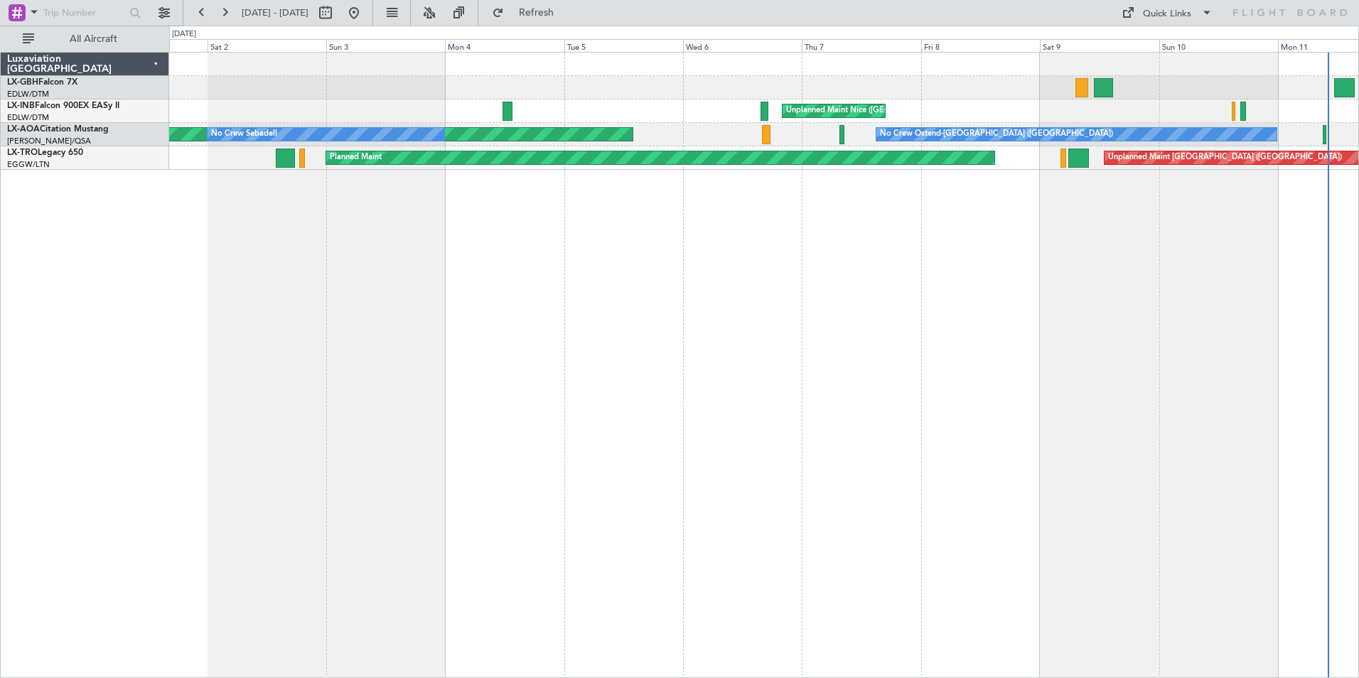
click at [721, 337] on div "Planned Maint Nice (Côte d'Azur Airport) Unplanned Maint Nice (Côte d'Azur Airp…" at bounding box center [764, 365] width 1190 height 626
click at [655, 320] on div "Planned Maint Nice (Côte d'Azur Airport) Unplanned Maint Nice (Côte d'Azur Airp…" at bounding box center [679, 352] width 1359 height 652
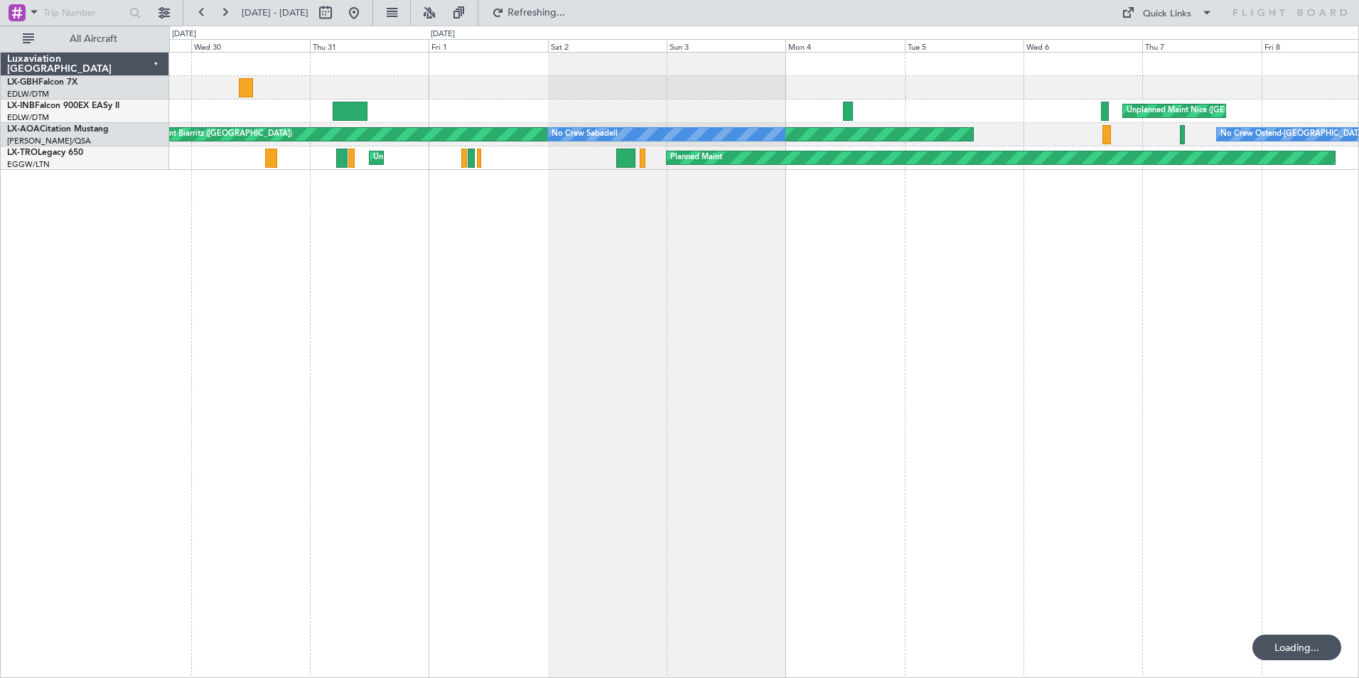
click at [848, 349] on div "Unplanned Maint Nice (Côte d'Azur Airport) No Crew Ostend-brugge (Ostend) AOG M…" at bounding box center [764, 365] width 1190 height 626
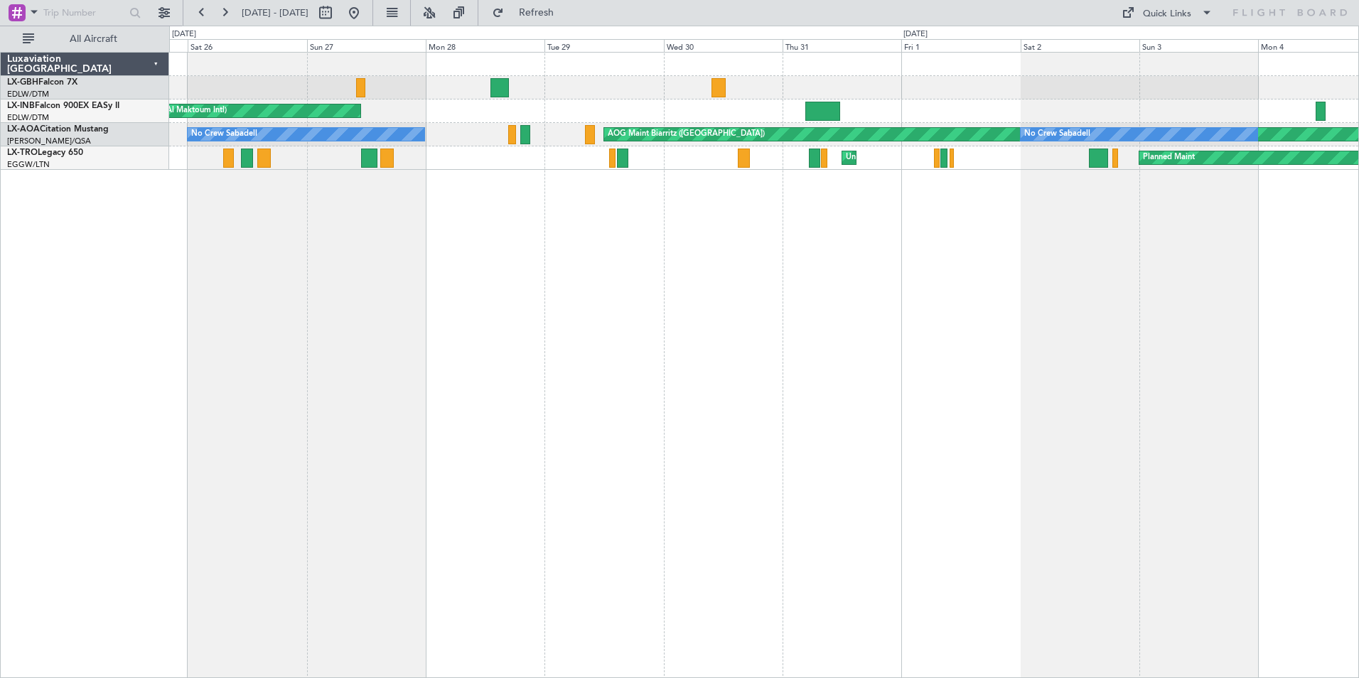
click at [766, 344] on div "Planned Maint Paris (Le Bourget) AOG Maint Dubai (Al Maktoum Intl) Unplanned Ma…" at bounding box center [764, 365] width 1190 height 626
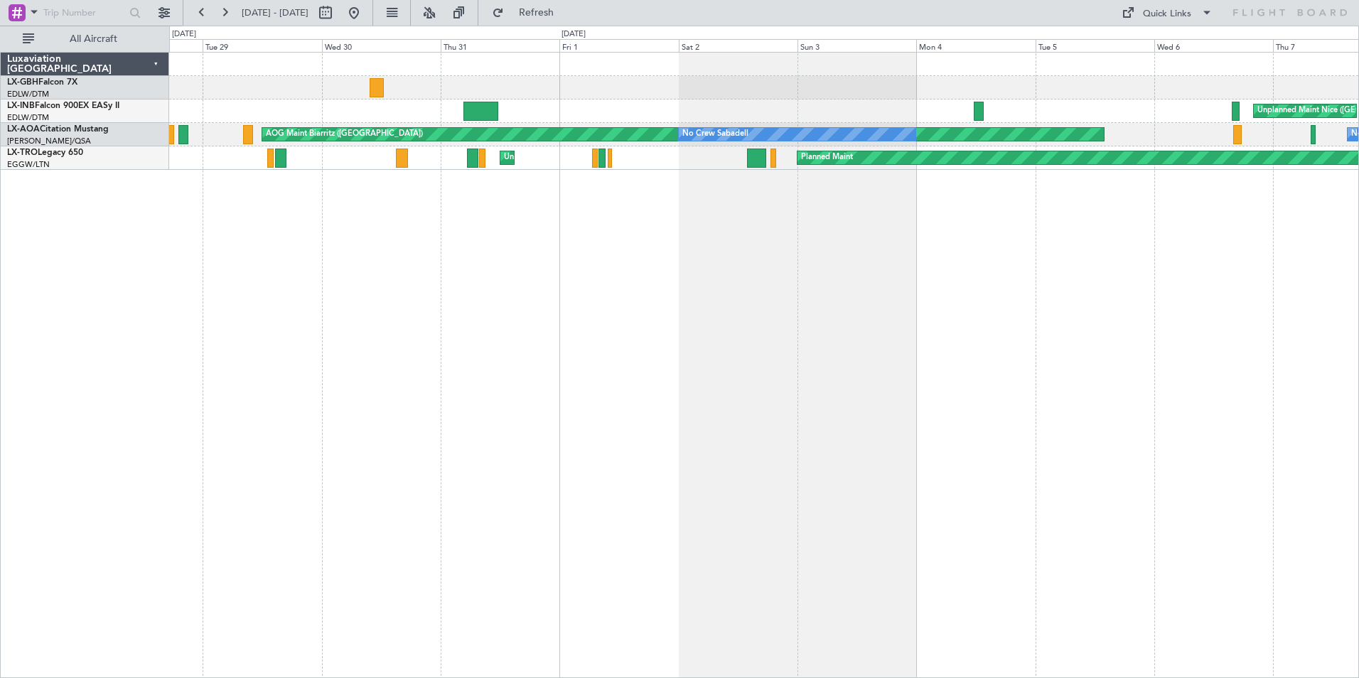
click at [414, 251] on div "Unplanned Maint Nice (Côte d'Azur Airport) AOG Maint Dubai (Al Maktoum Intl) AO…" at bounding box center [764, 365] width 1190 height 626
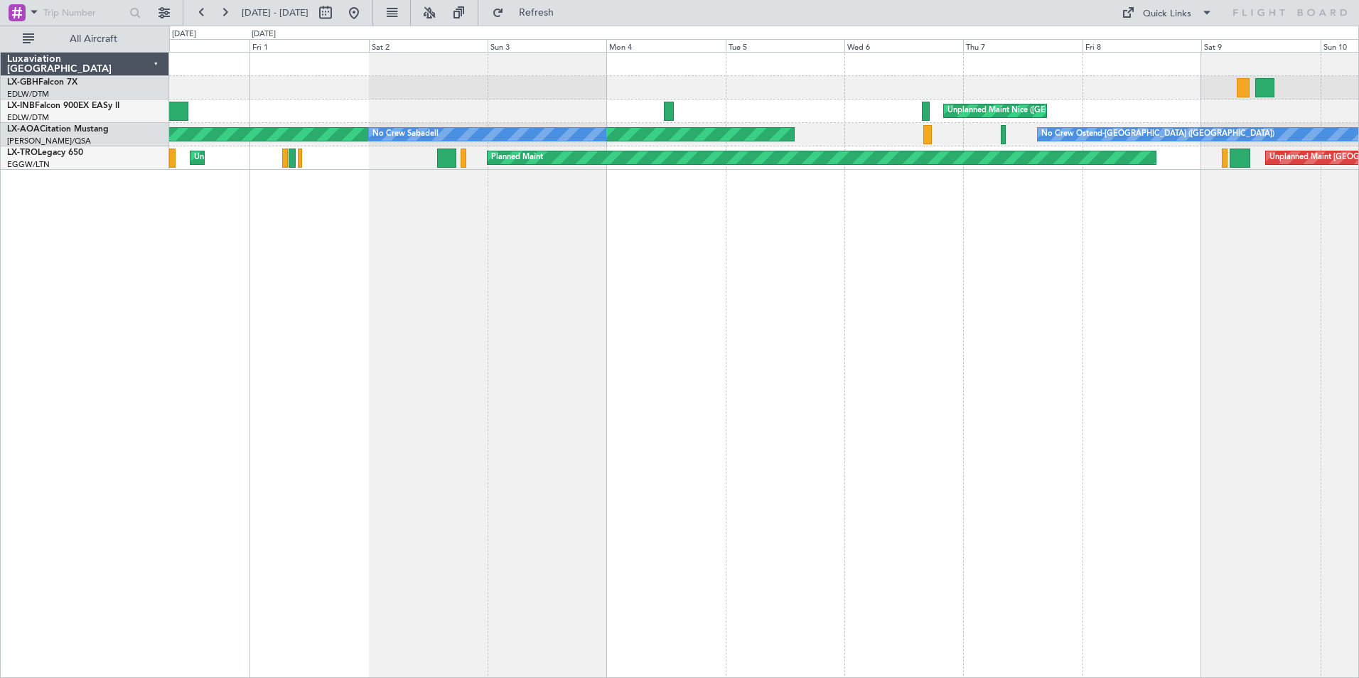
click at [414, 234] on div "Planned Maint Nice (Côte d'Azur Airport) Unplanned Maint Nice (Côte d'Azur Airp…" at bounding box center [764, 365] width 1190 height 626
click at [440, 85] on div "Planned Maint Nice ([GEOGRAPHIC_DATA])" at bounding box center [763, 87] width 1189 height 23
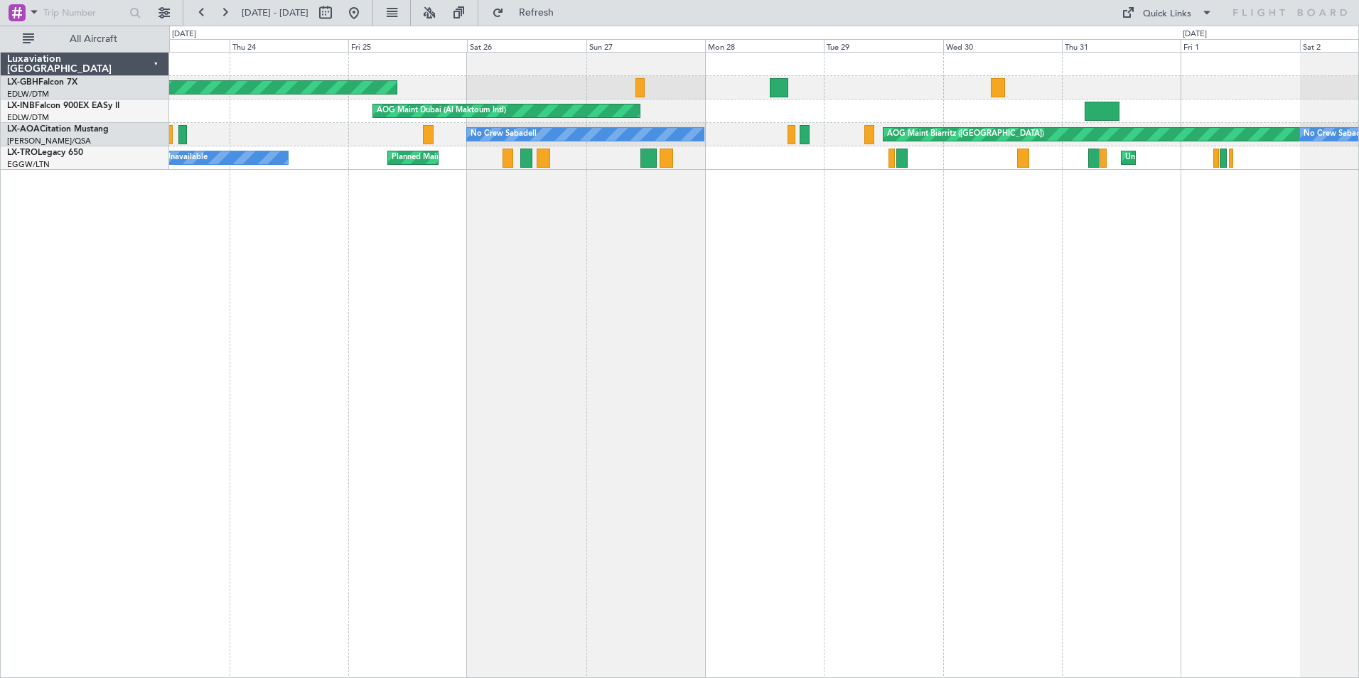
click at [1358, 445] on html "31 Jul 2025 - 10 Aug 2025 Refresh Quick Links All Aircraft Planned Maint Paris …" at bounding box center [679, 339] width 1359 height 678
